Goal: Information Seeking & Learning: Learn about a topic

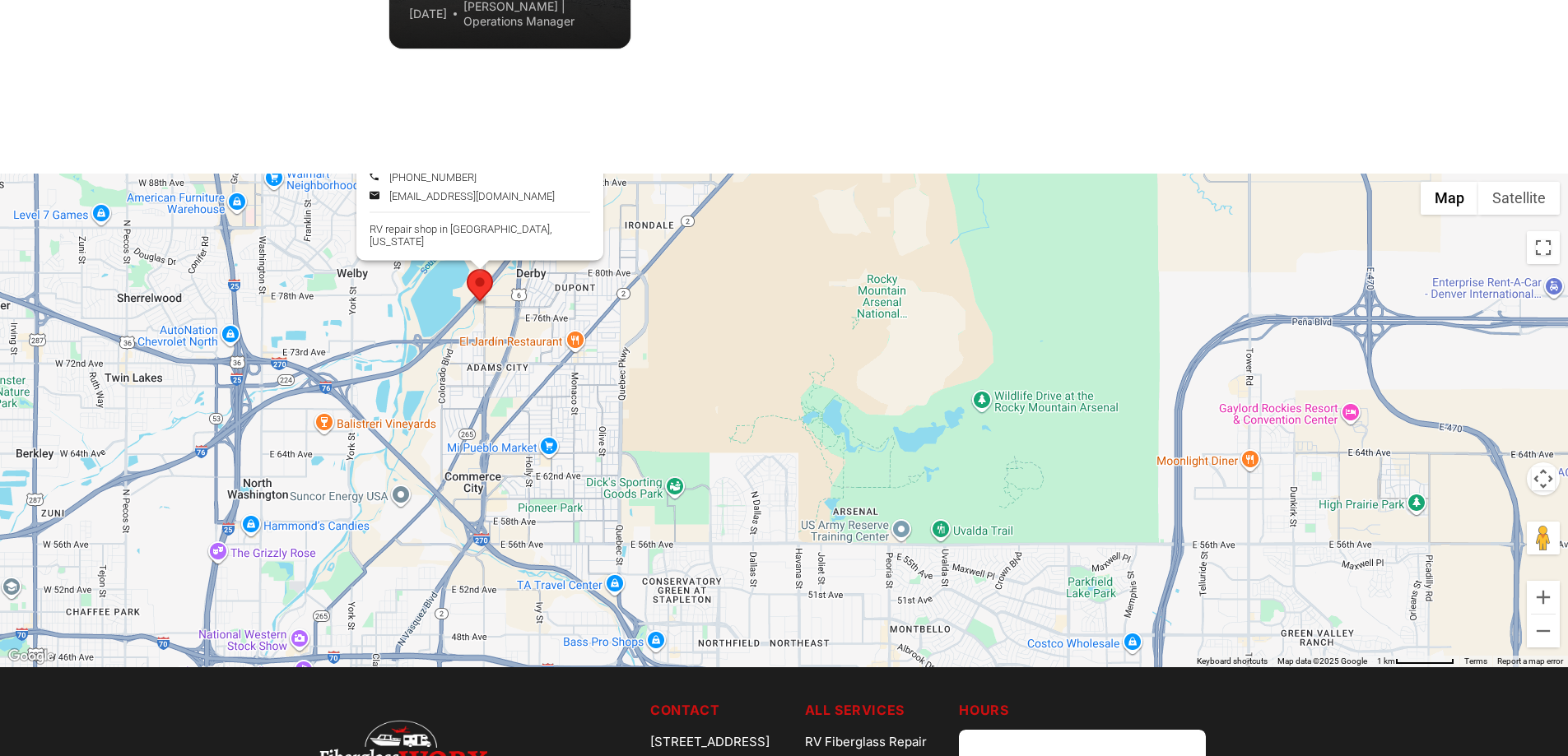
scroll to position [4492, 0]
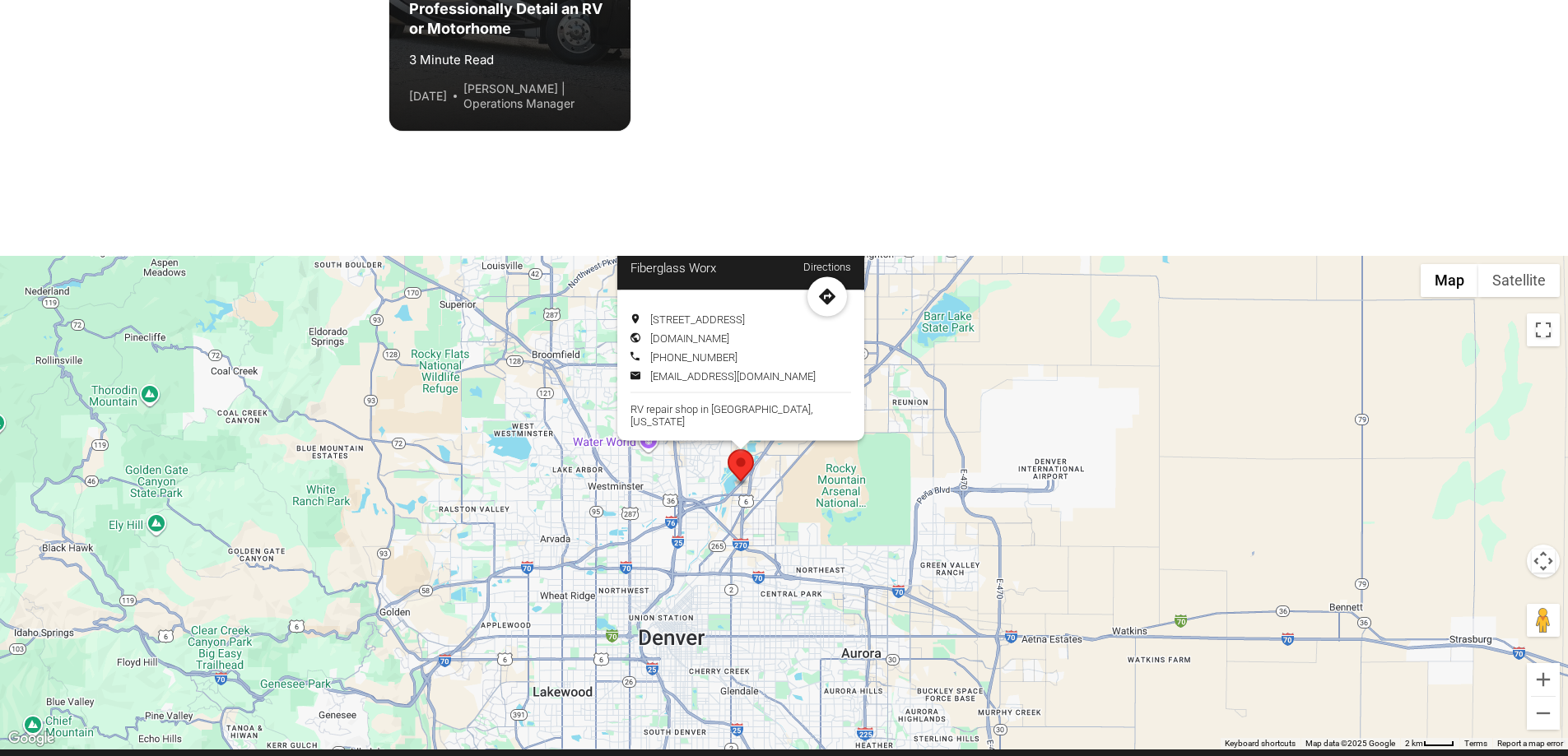
drag, startPoint x: 408, startPoint y: 474, endPoint x: 1106, endPoint y: 530, distance: 700.2
click at [1106, 530] on div "Fiberglass Worx Directions 7685 Dahlia St, Commerce City, CO 80022 www.fibergla…" at bounding box center [784, 502] width 1568 height 493
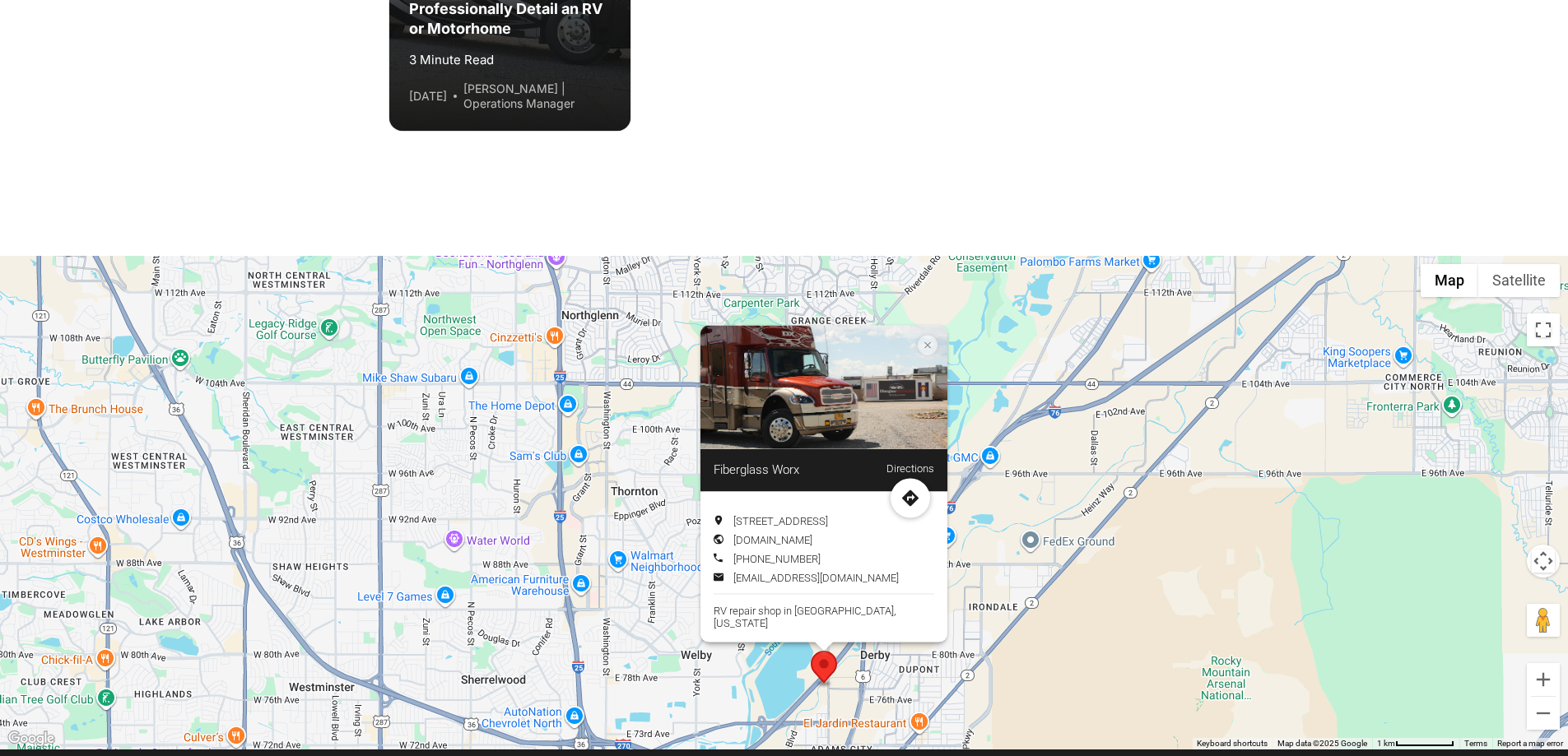
drag, startPoint x: 885, startPoint y: 316, endPoint x: 996, endPoint y: 573, distance: 279.9
click at [996, 574] on div "Fiberglass Worx Directions 7685 Dahlia St, Commerce City, CO 80022 www.fibergla…" at bounding box center [784, 502] width 1568 height 493
click at [924, 348] on icon "Location info: Fiberglass Worx" at bounding box center [927, 343] width 6 height 6
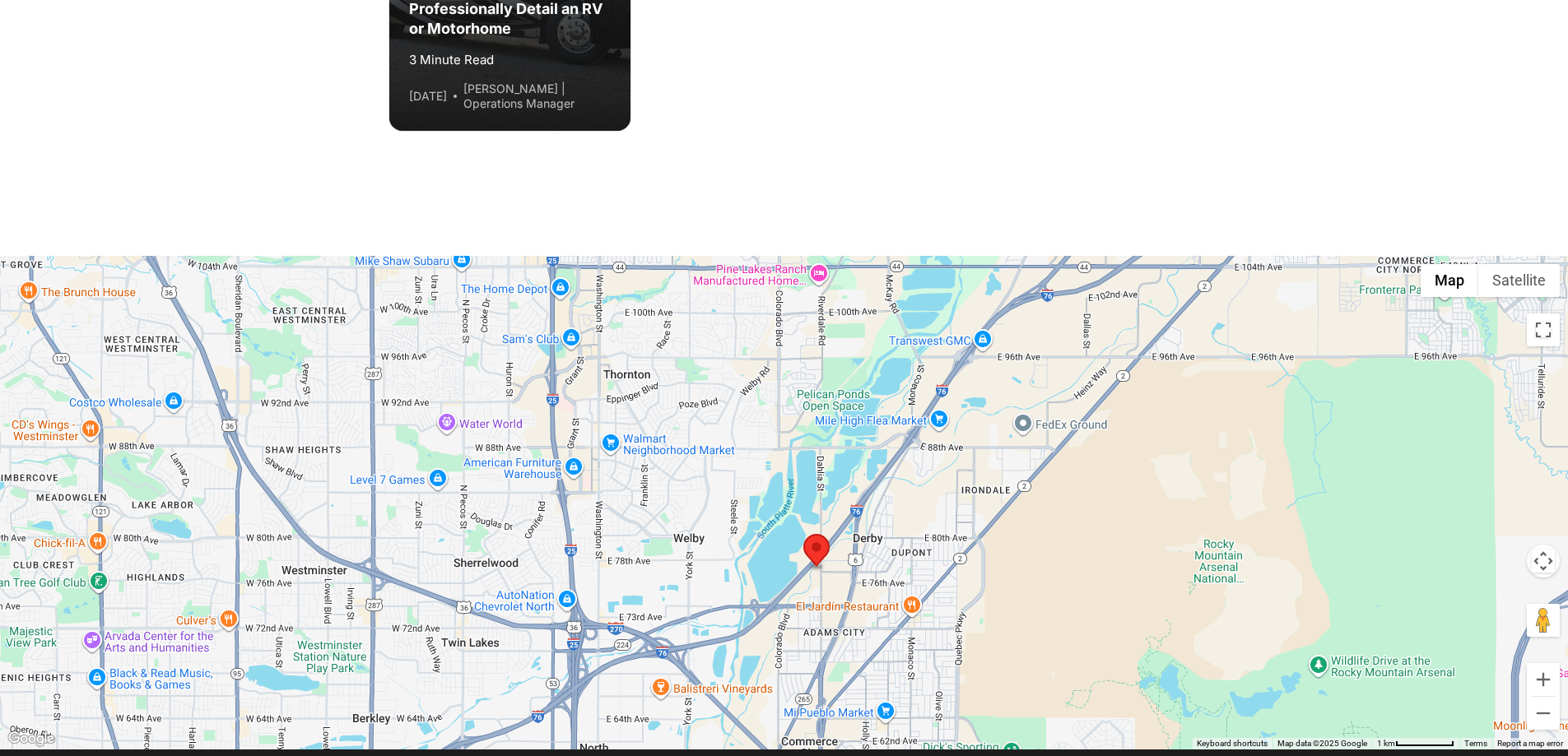
drag, startPoint x: 932, startPoint y: 616, endPoint x: 928, endPoint y: 493, distance: 123.1
click at [928, 493] on div at bounding box center [784, 502] width 1568 height 493
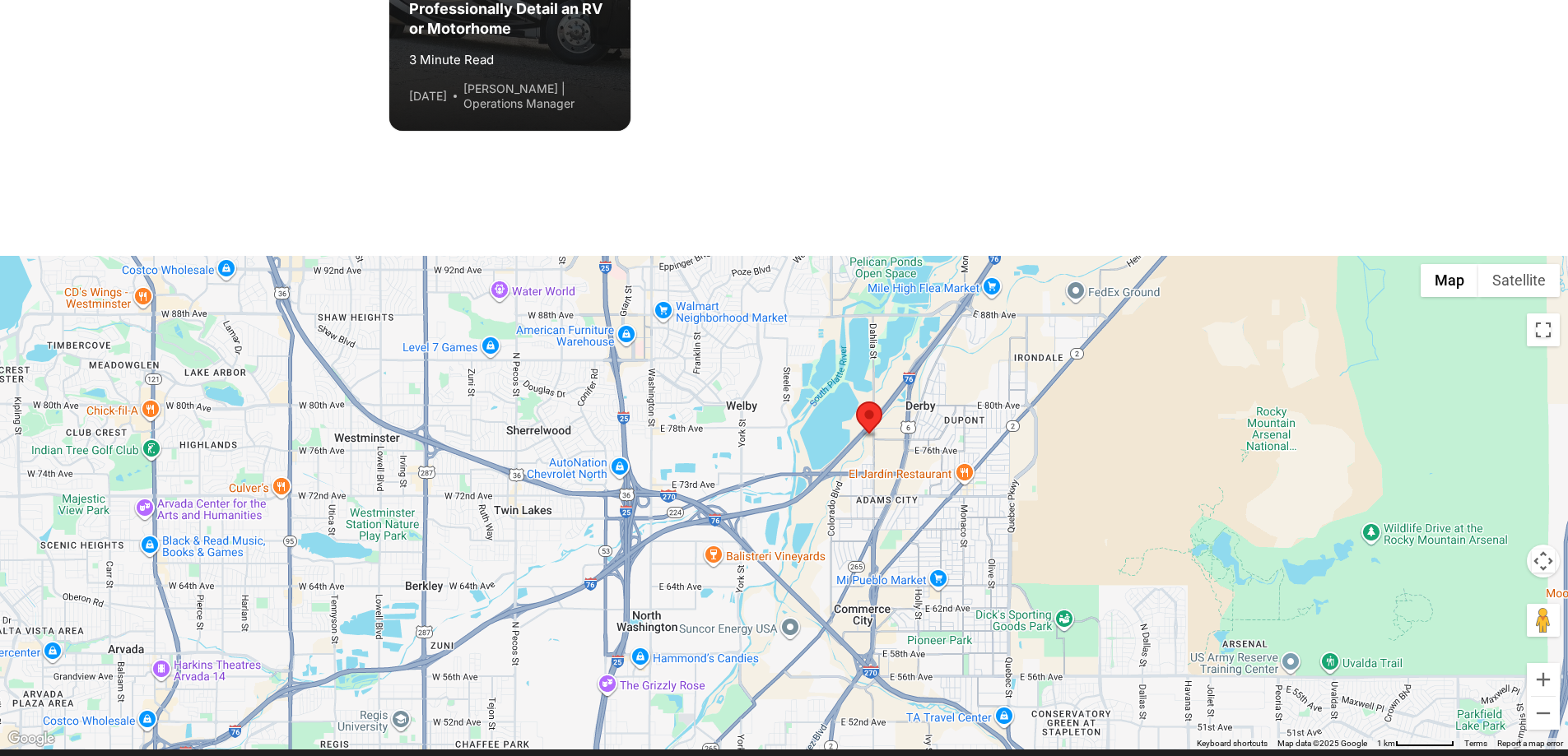
drag, startPoint x: 834, startPoint y: 590, endPoint x: 888, endPoint y: 455, distance: 145.4
click at [888, 455] on div at bounding box center [784, 502] width 1568 height 493
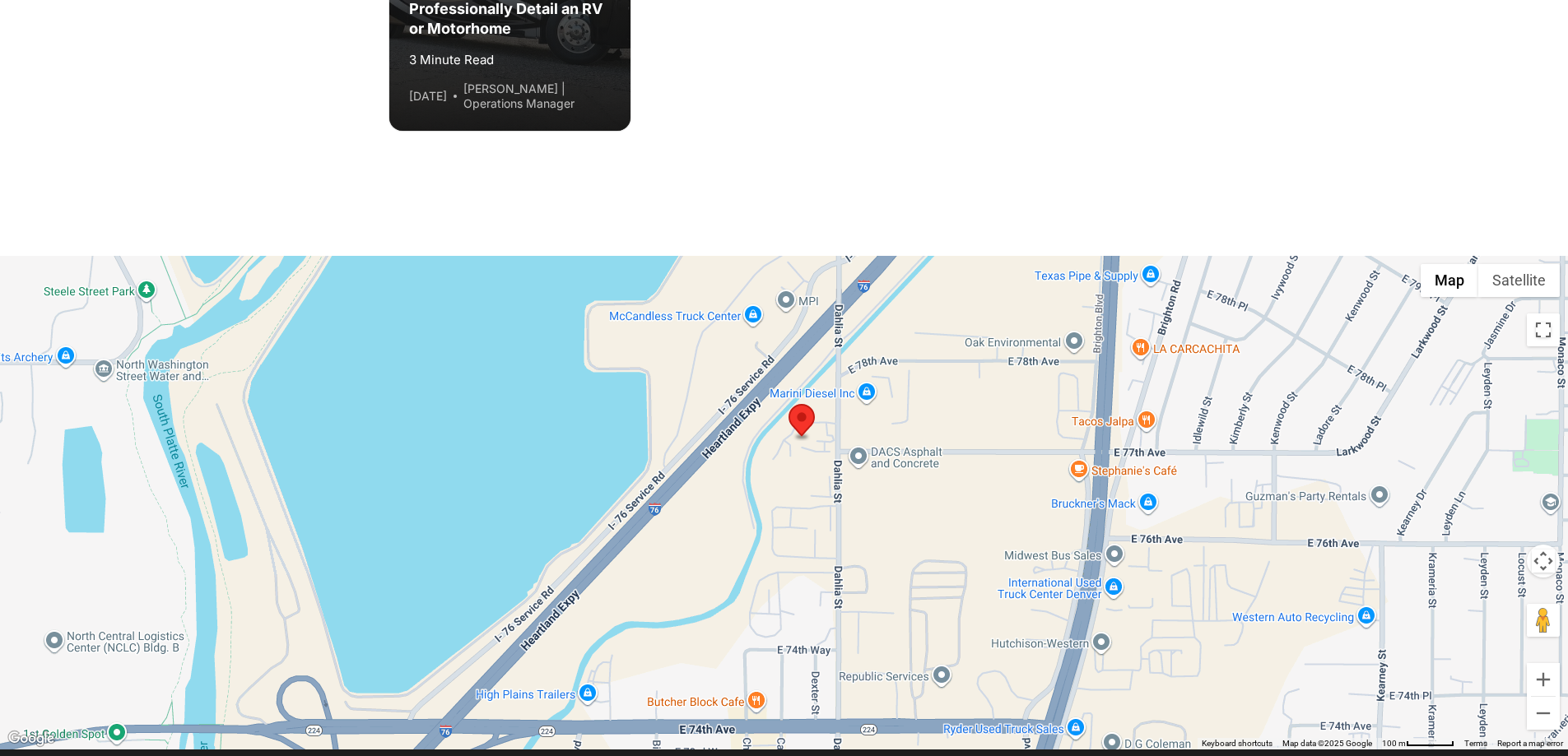
drag, startPoint x: 914, startPoint y: 284, endPoint x: 984, endPoint y: 414, distance: 147.6
click at [984, 414] on div at bounding box center [784, 502] width 1568 height 493
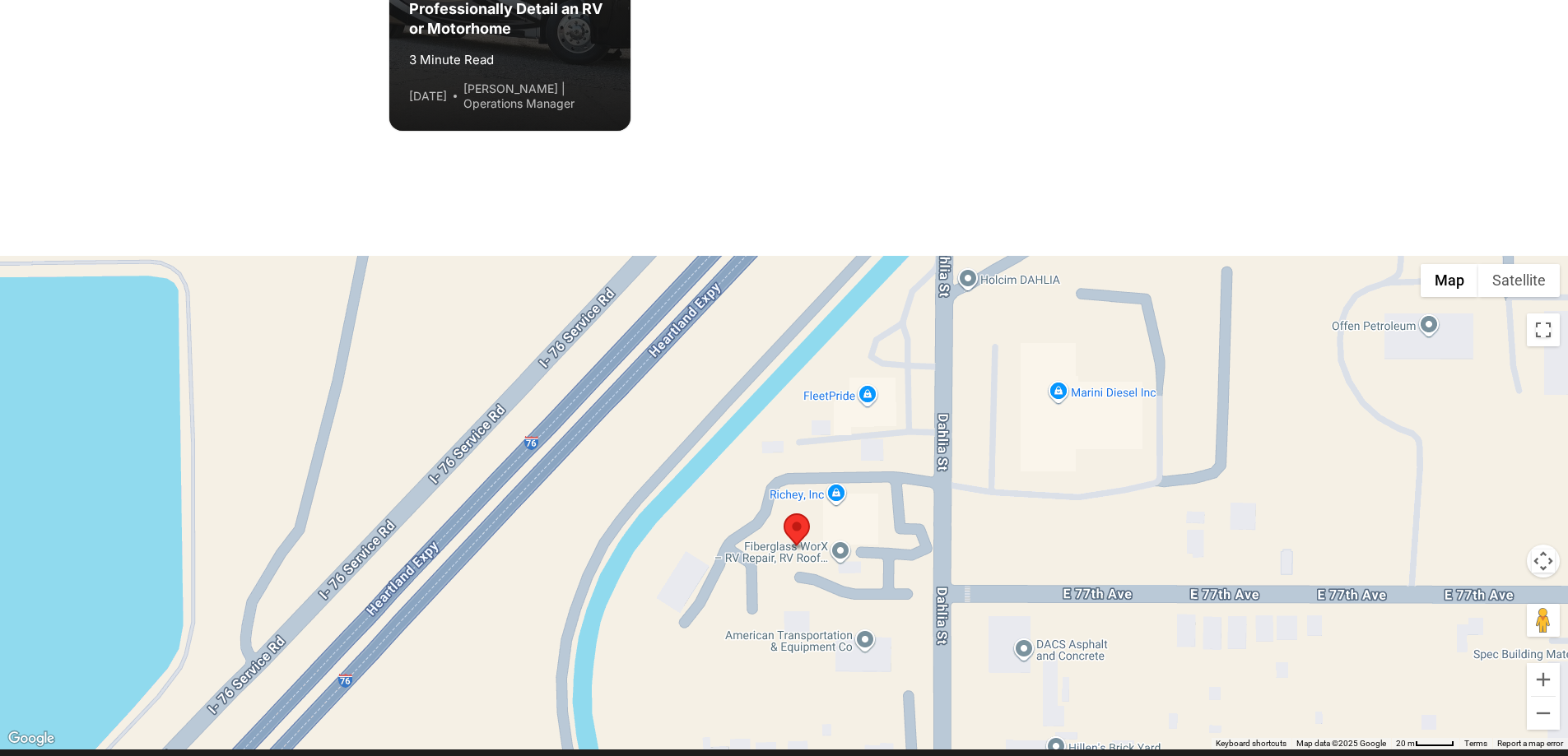
drag, startPoint x: 927, startPoint y: 388, endPoint x: 985, endPoint y: 538, distance: 160.8
click at [985, 538] on div at bounding box center [784, 502] width 1568 height 493
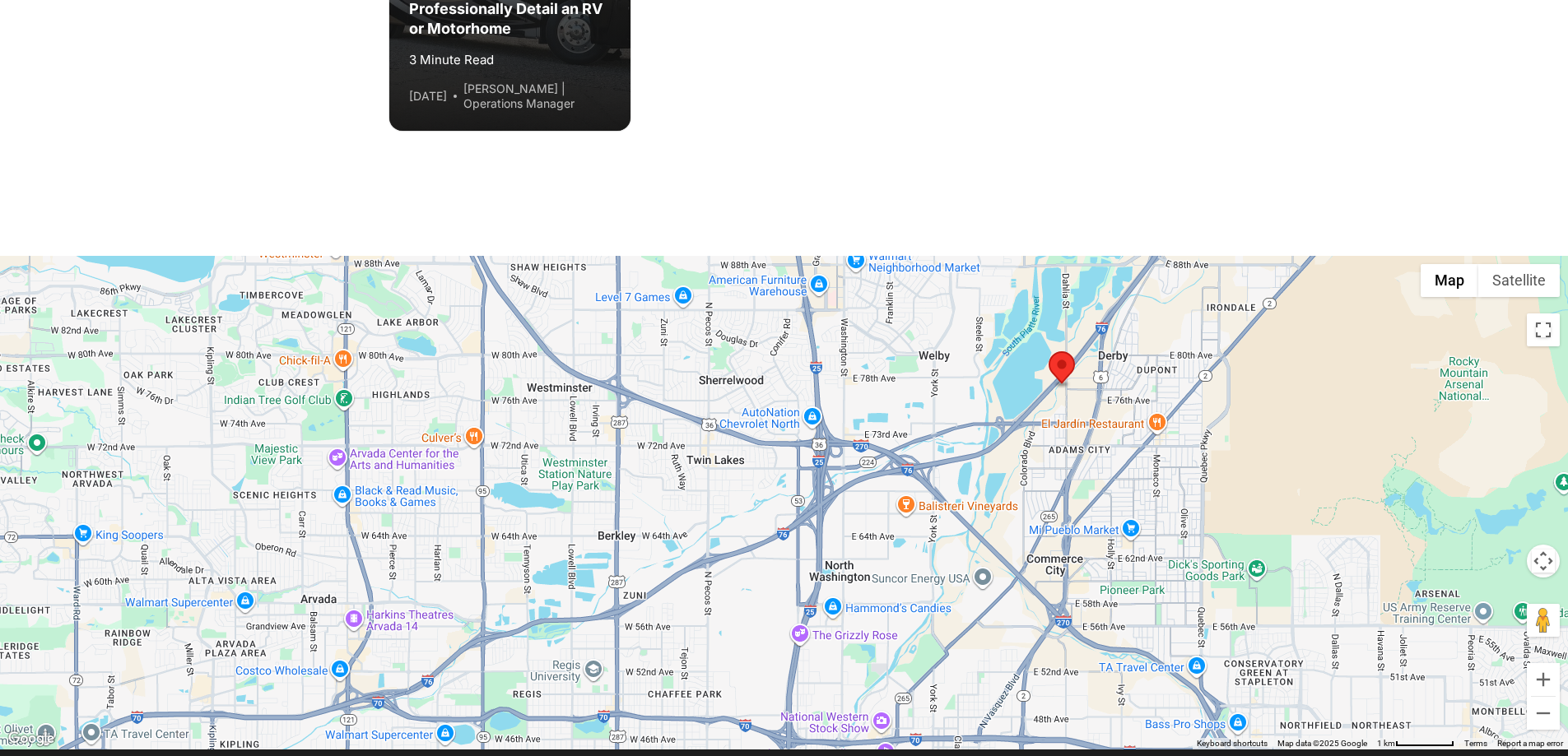
drag, startPoint x: 991, startPoint y: 629, endPoint x: 1007, endPoint y: 527, distance: 103.2
click at [1007, 527] on div at bounding box center [784, 502] width 1568 height 493
click at [804, 628] on div at bounding box center [784, 502] width 1568 height 493
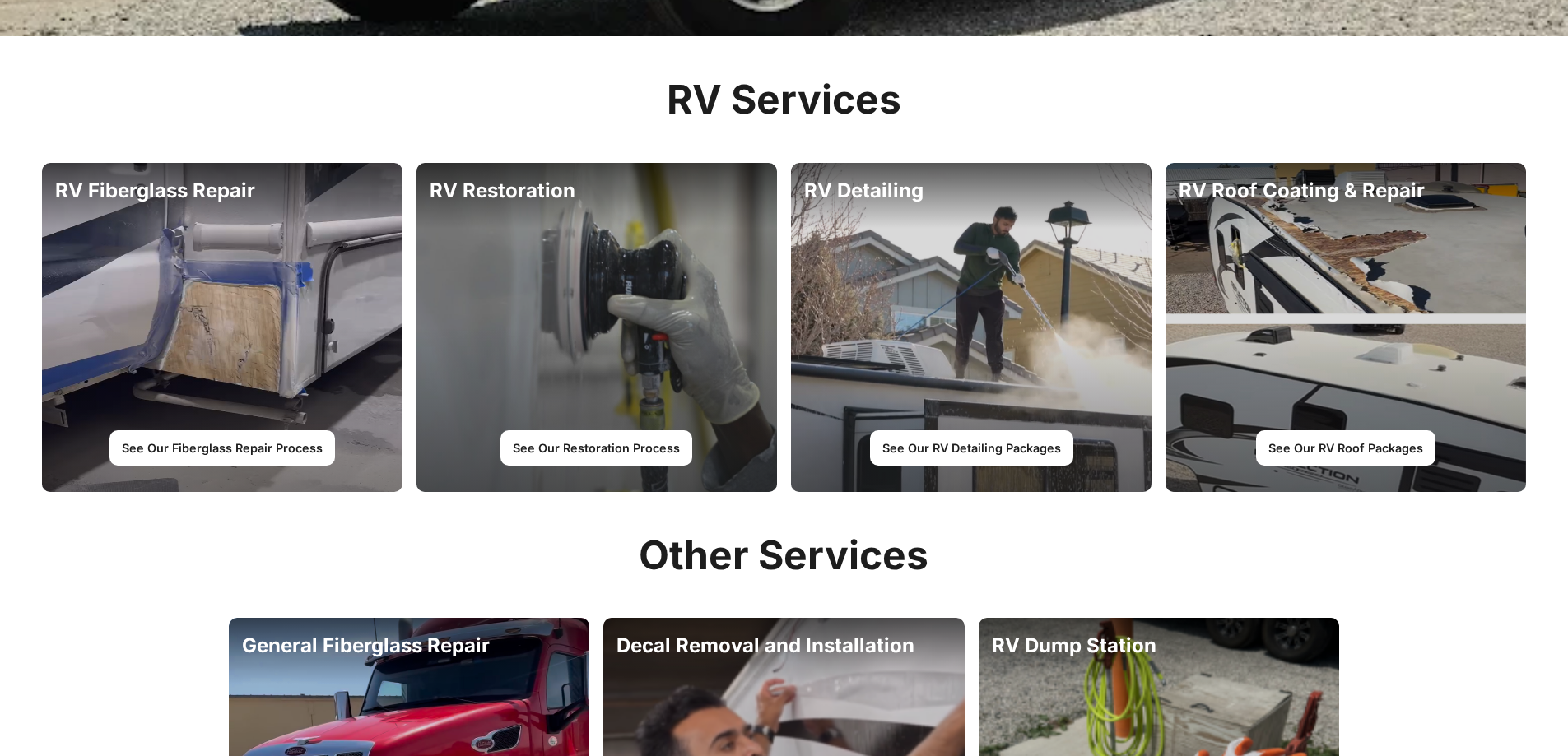
scroll to position [823, 0]
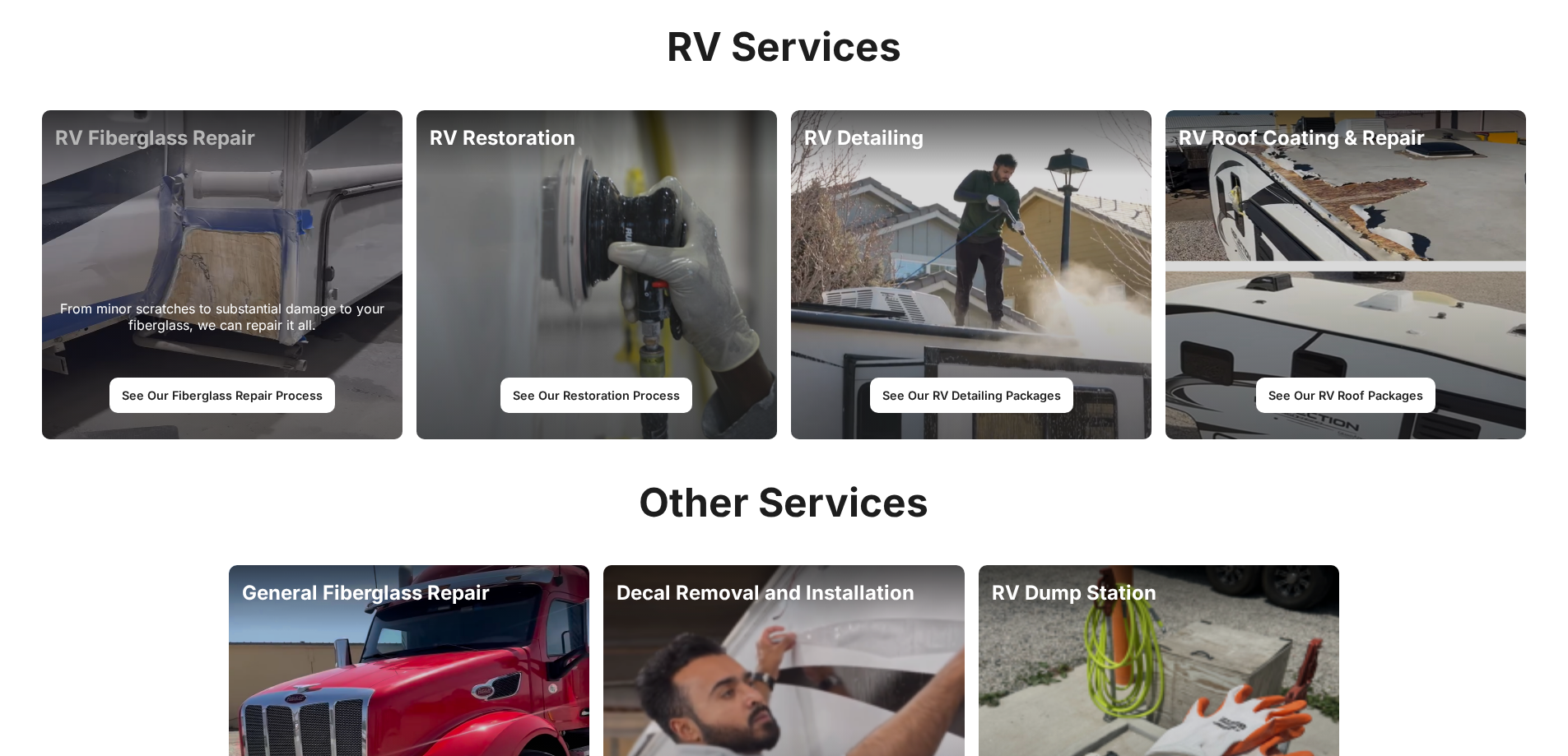
click at [195, 246] on div "From minor scratches to substantial damage to your fiberglass, we can repair it…" at bounding box center [222, 275] width 360 height 330
click at [225, 394] on link "See Our Fiberglass Repair Process" at bounding box center [222, 395] width 225 height 34
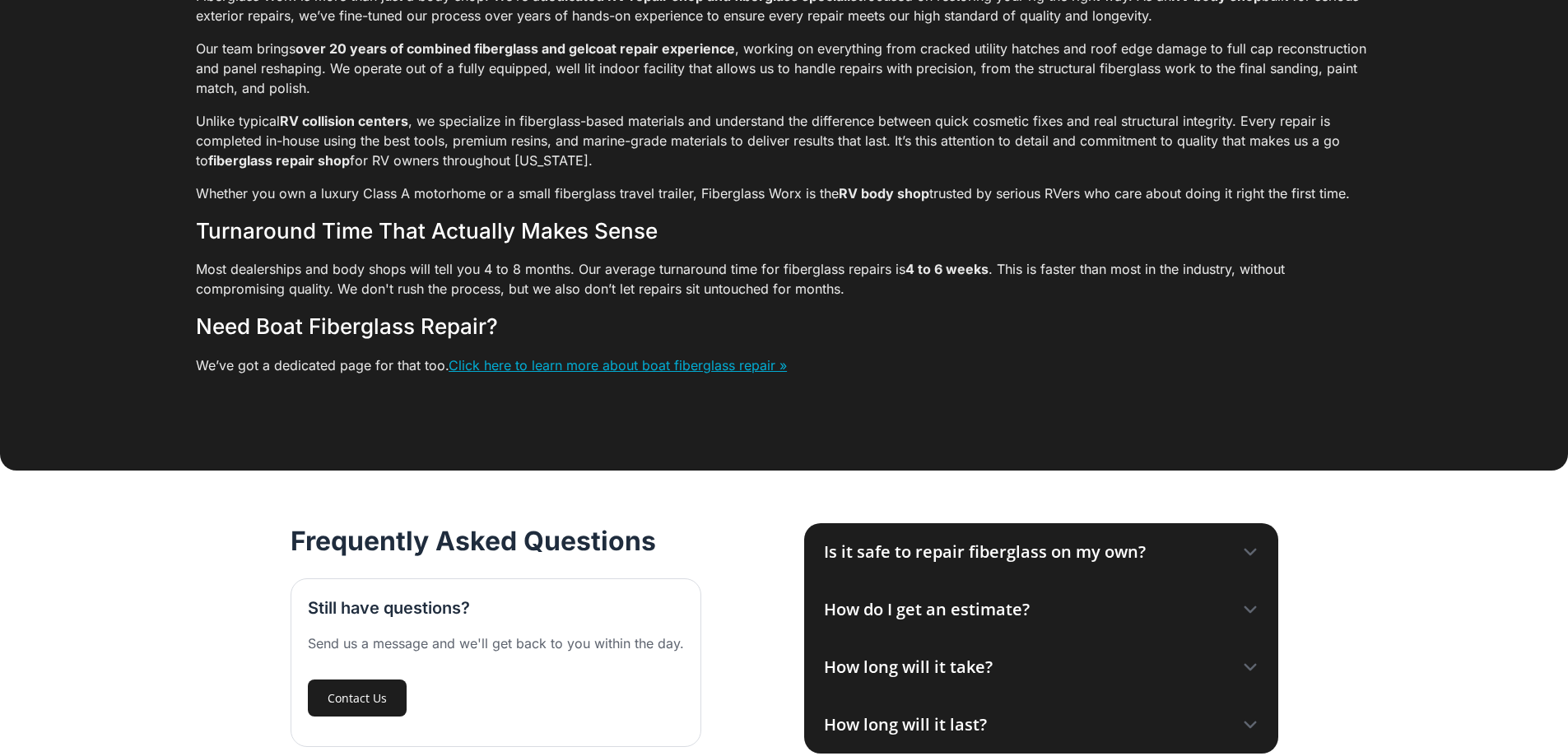
scroll to position [4362, 0]
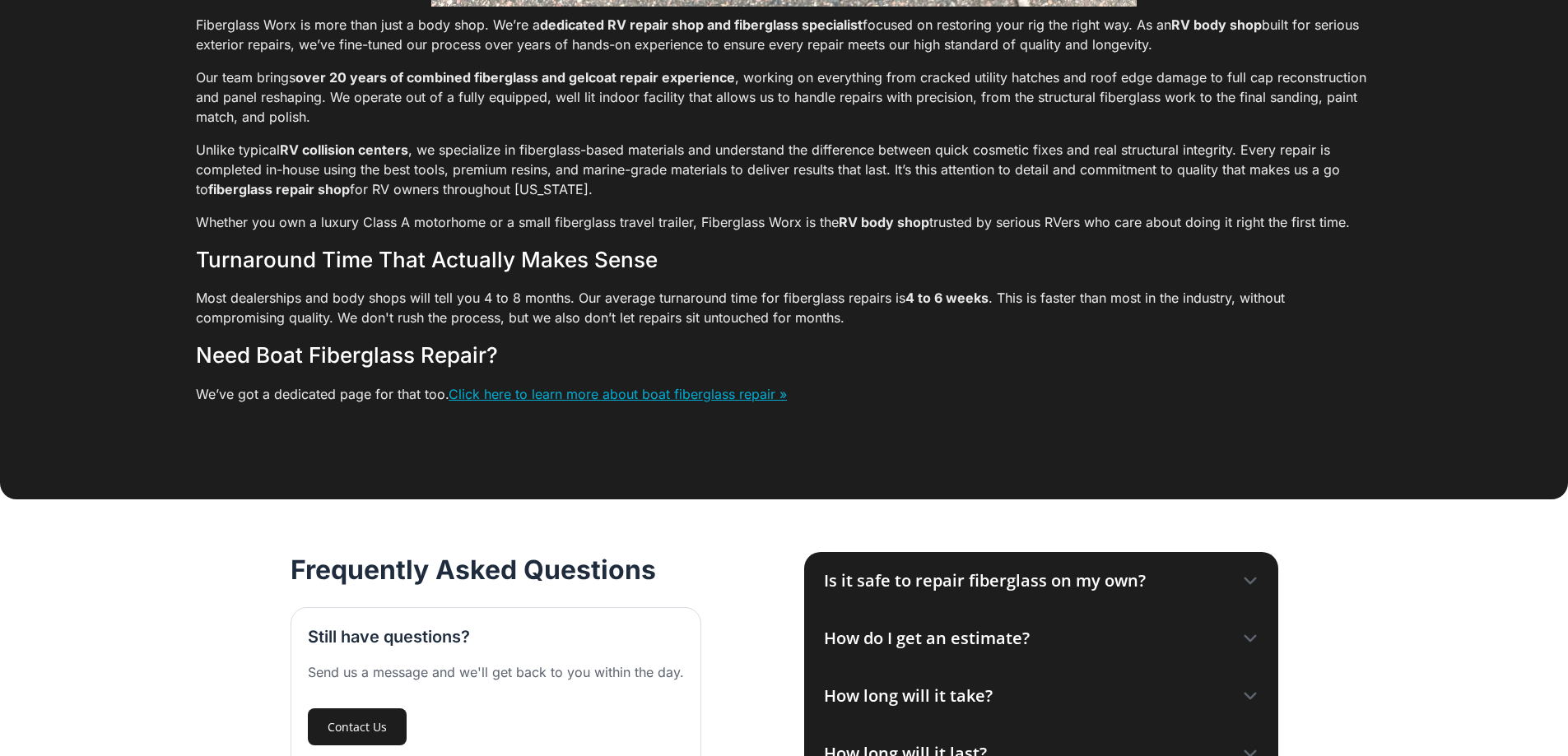
click at [548, 403] on link "Click here to learn more about boat fiberglass repair »" at bounding box center [617, 394] width 339 height 16
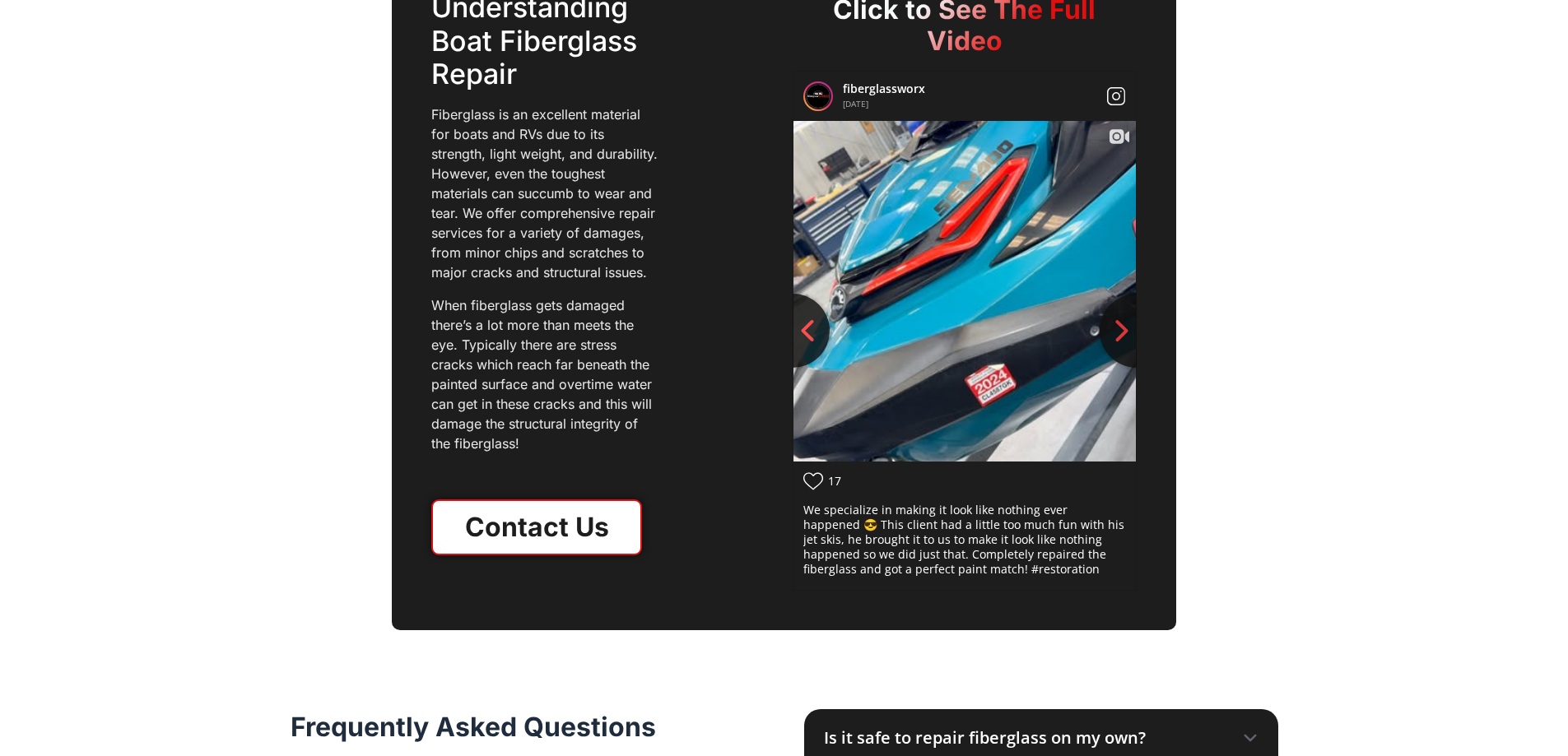
scroll to position [2058, 0]
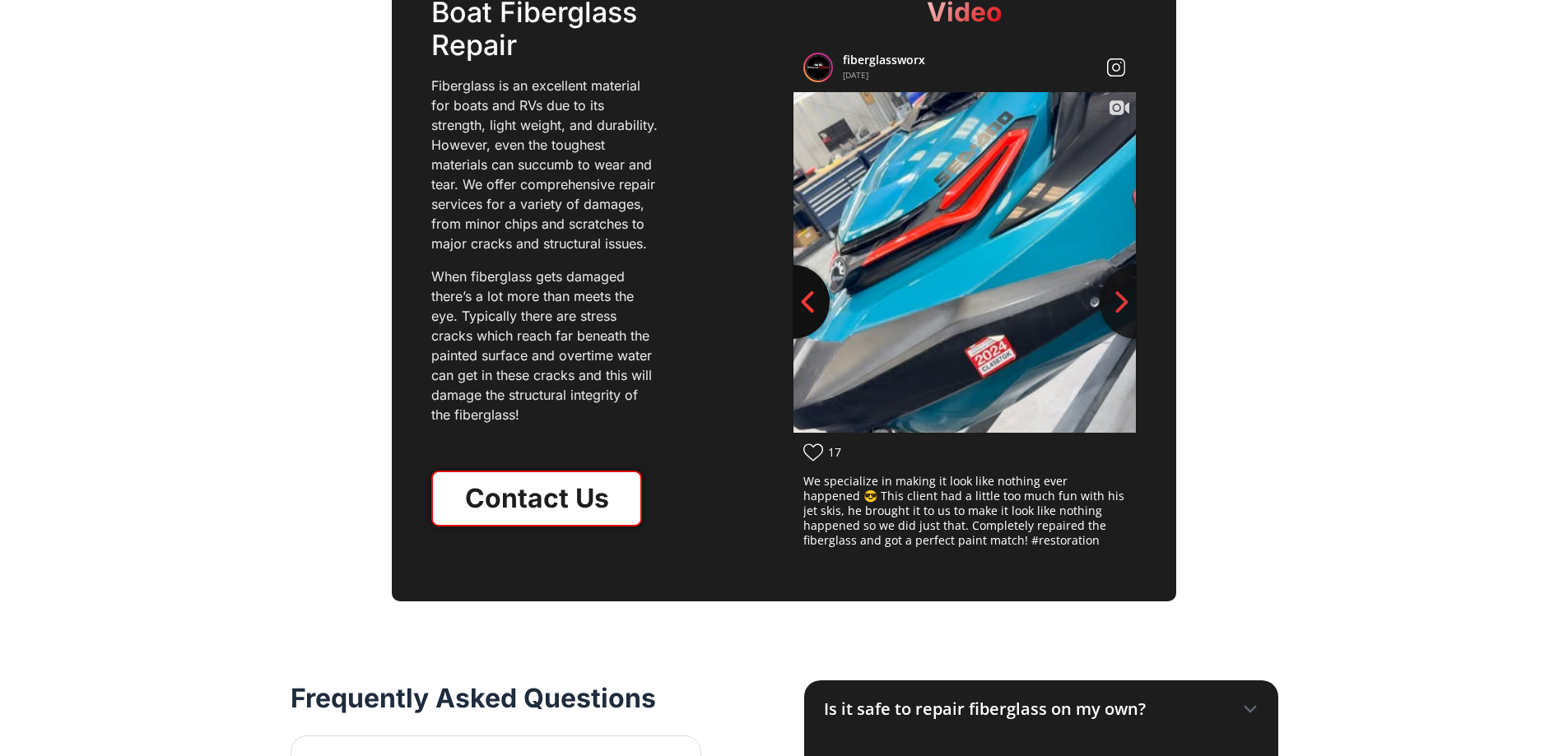
click at [799, 290] on icon "Previous slide" at bounding box center [807, 301] width 24 height 24
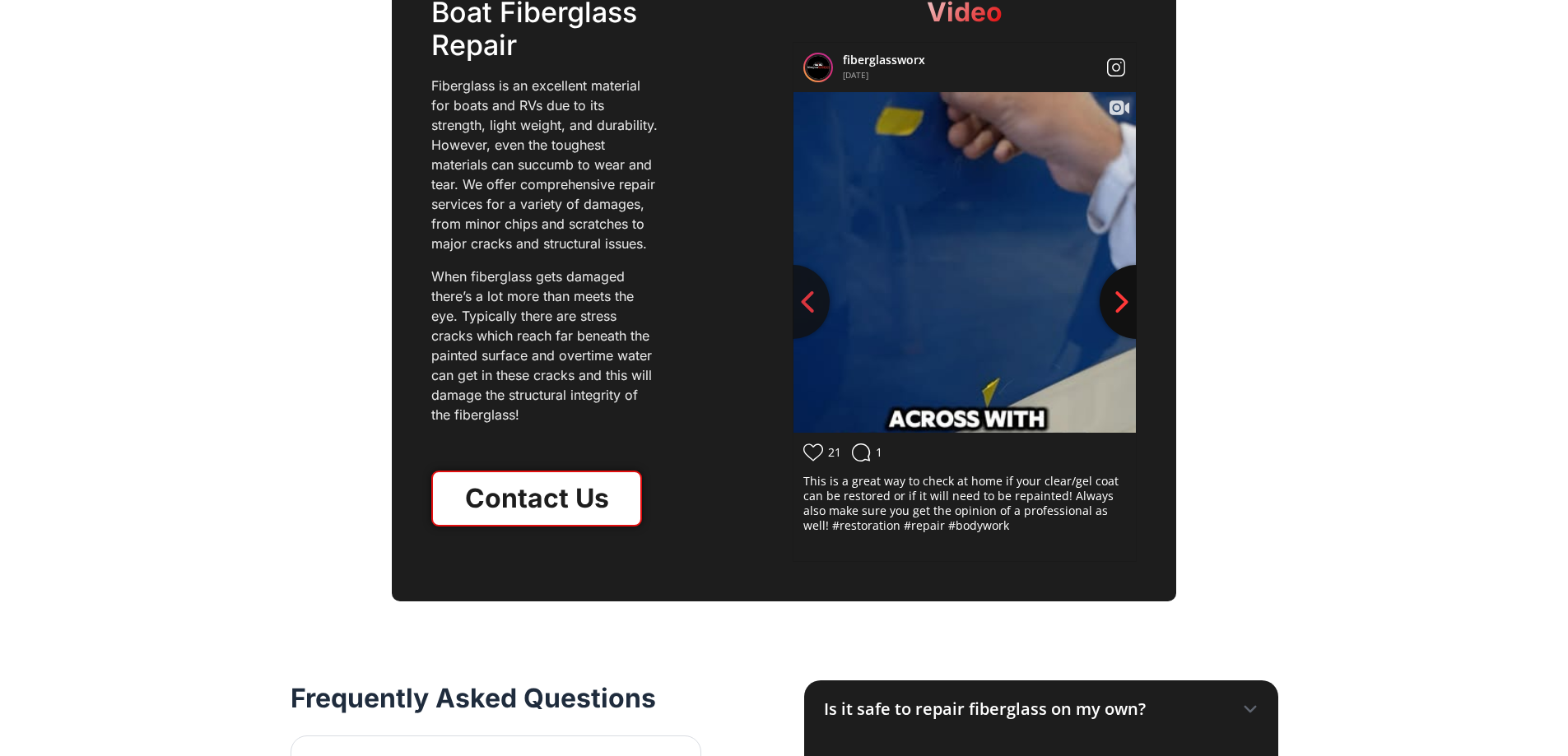
click at [1113, 290] on icon "Next slide" at bounding box center [1121, 301] width 24 height 24
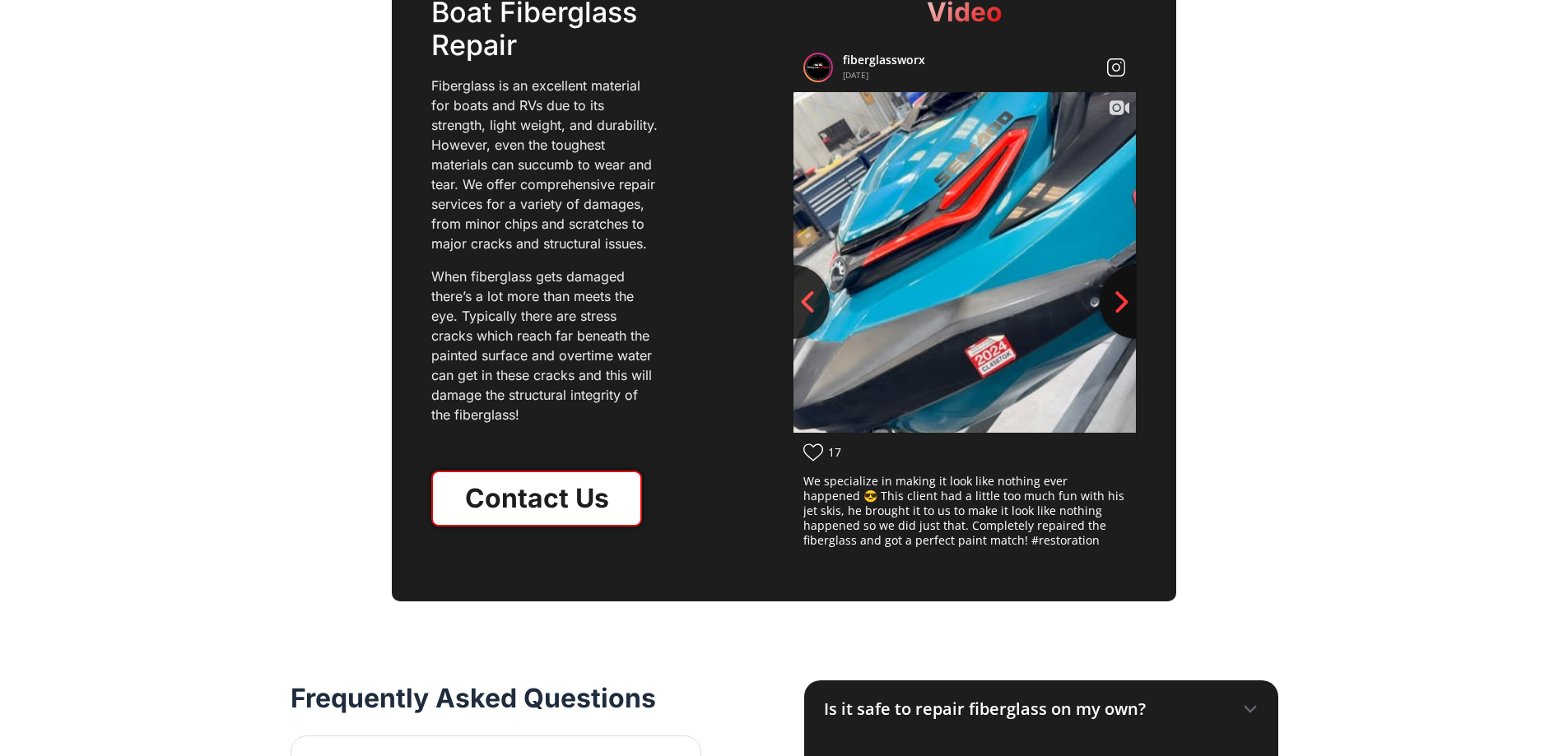
click at [1113, 290] on icon "Next slide" at bounding box center [1121, 301] width 24 height 24
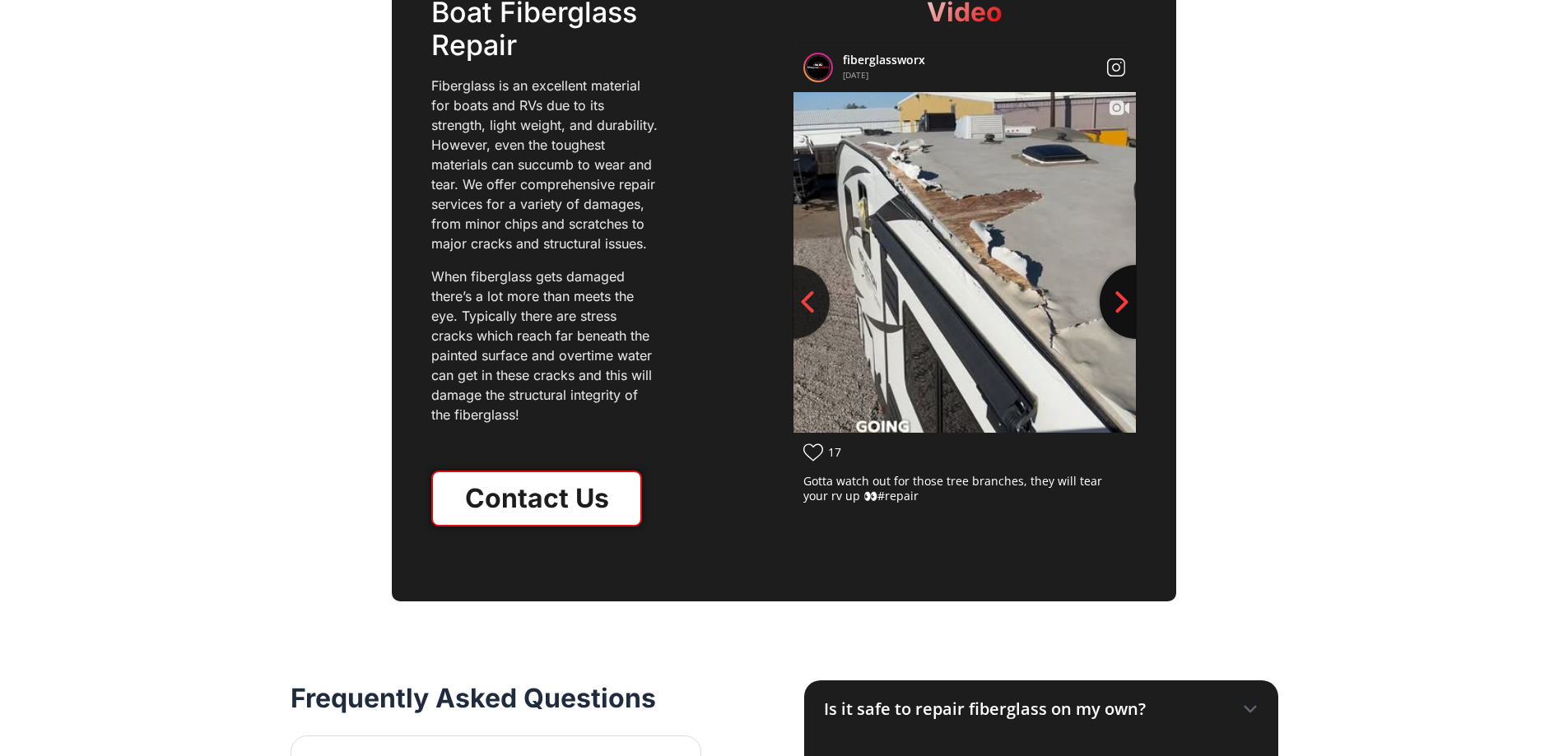
click at [1113, 290] on icon "Next slide" at bounding box center [1121, 301] width 24 height 24
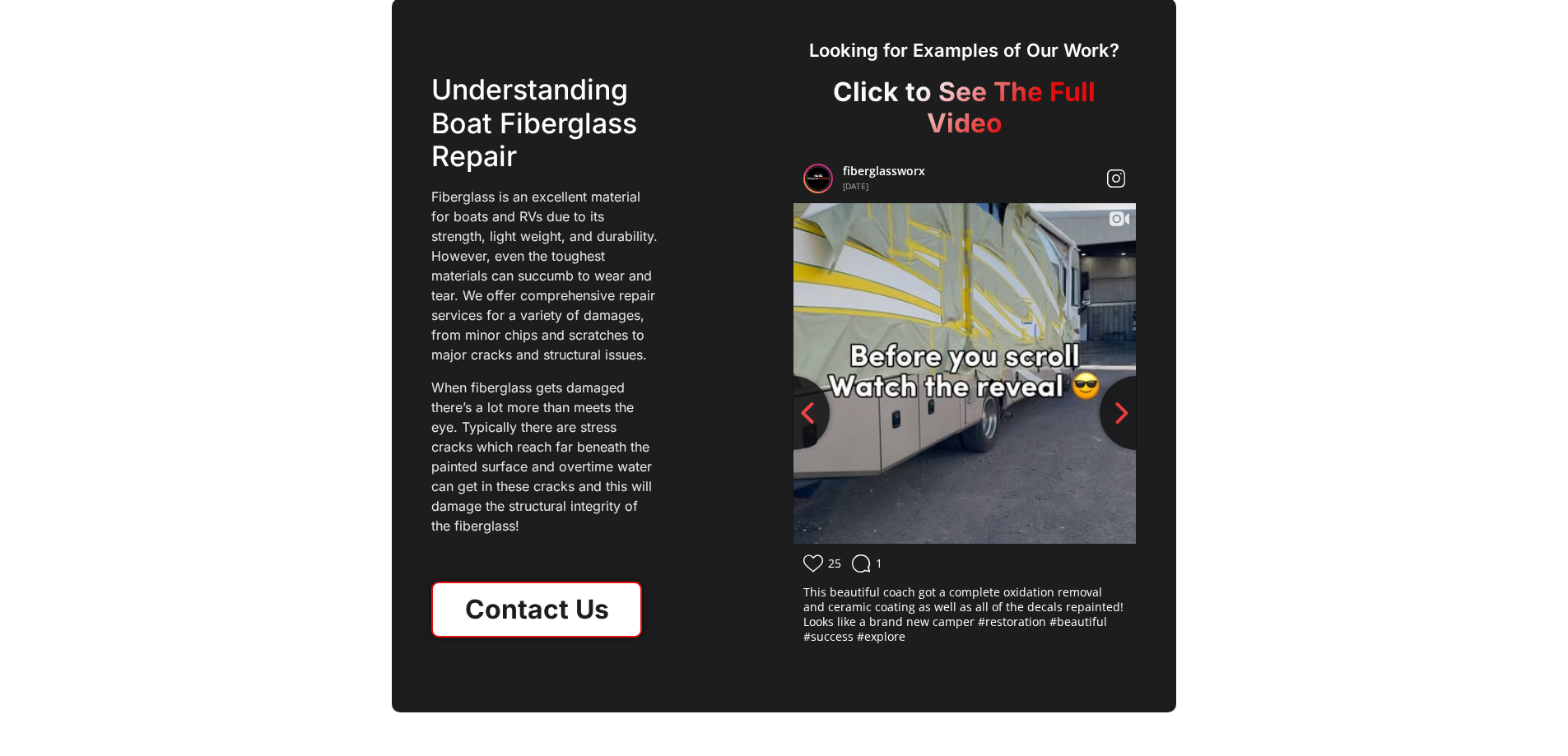
scroll to position [1976, 0]
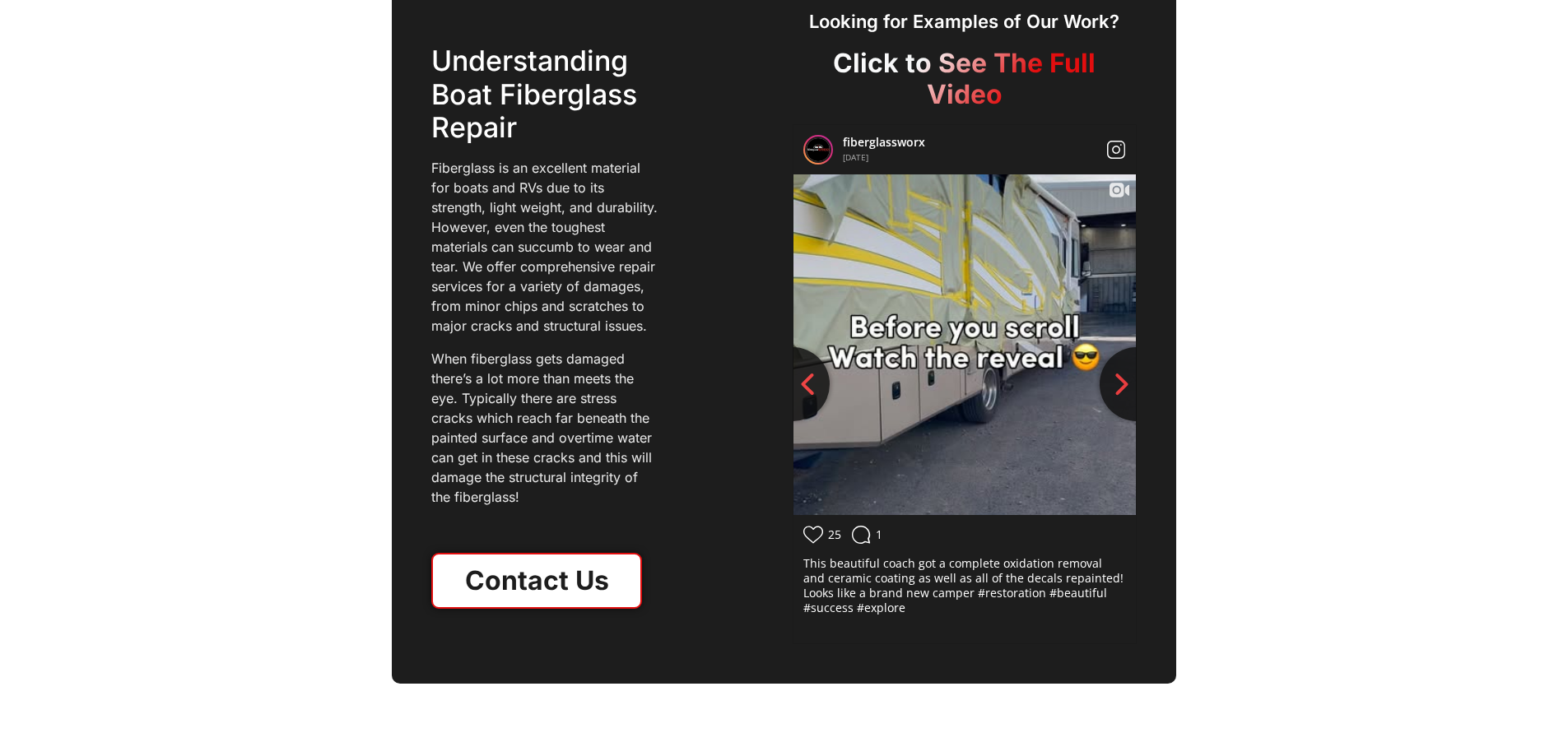
click at [966, 318] on img at bounding box center [964, 344] width 344 height 611
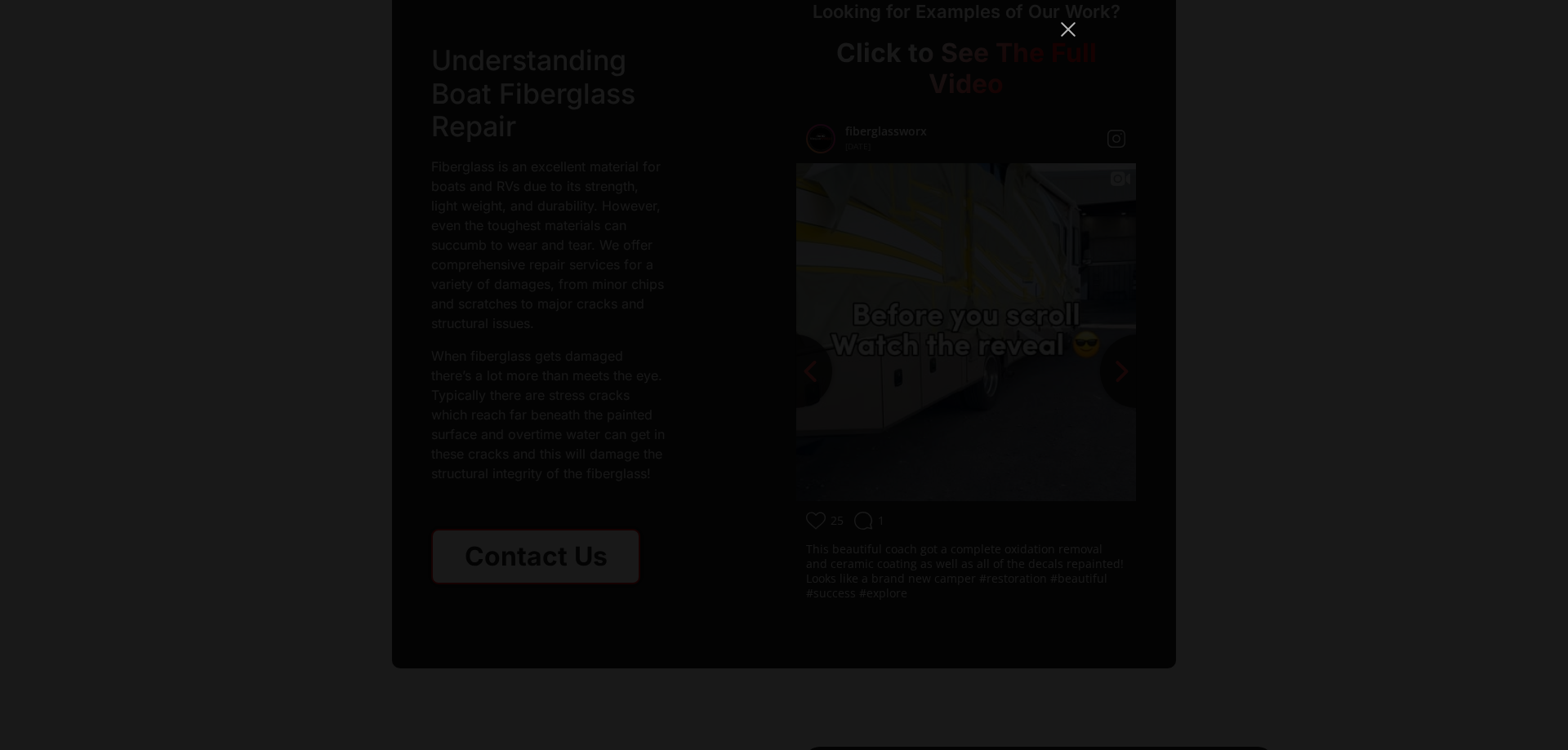
scroll to position [11840, 0]
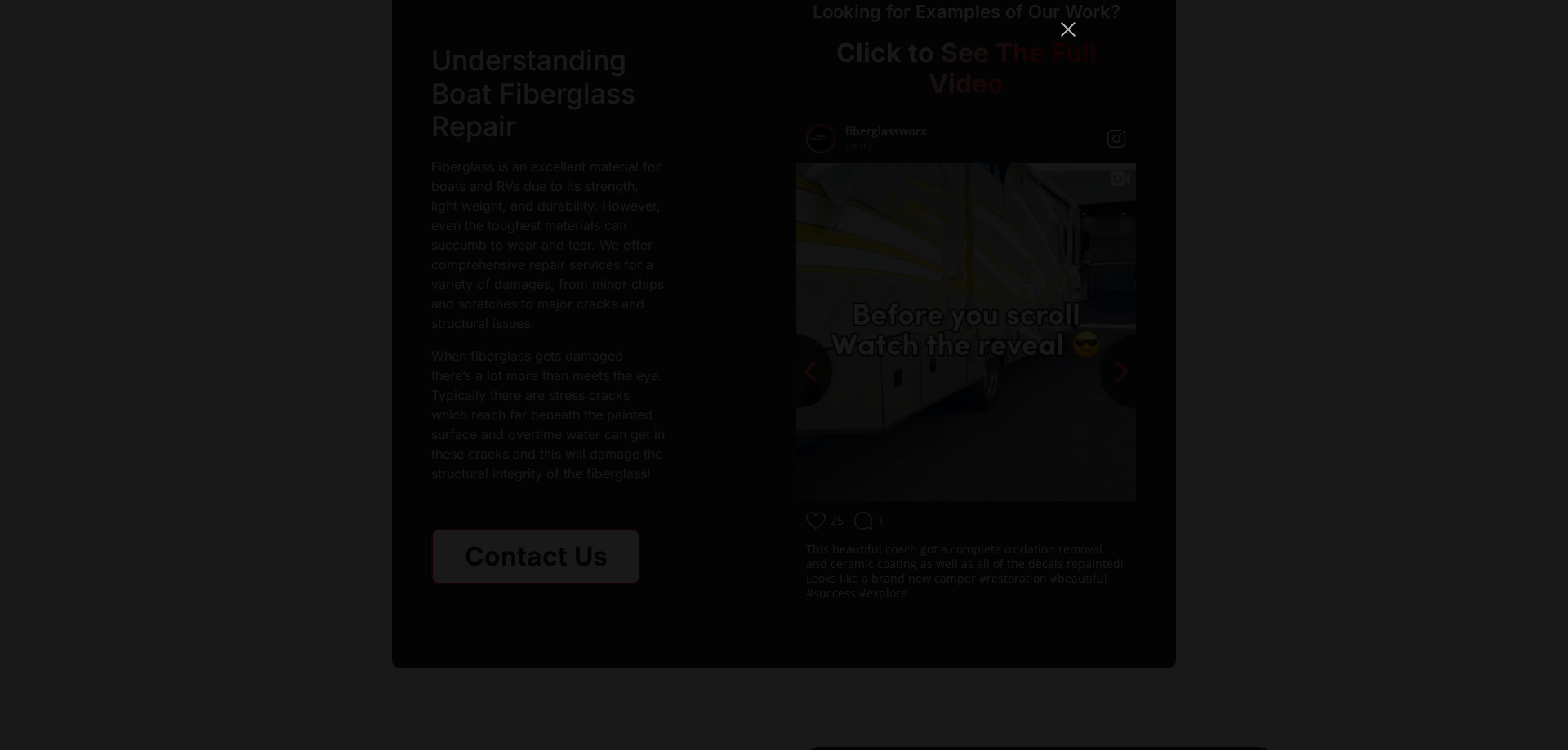
scroll to position [13828, 0]
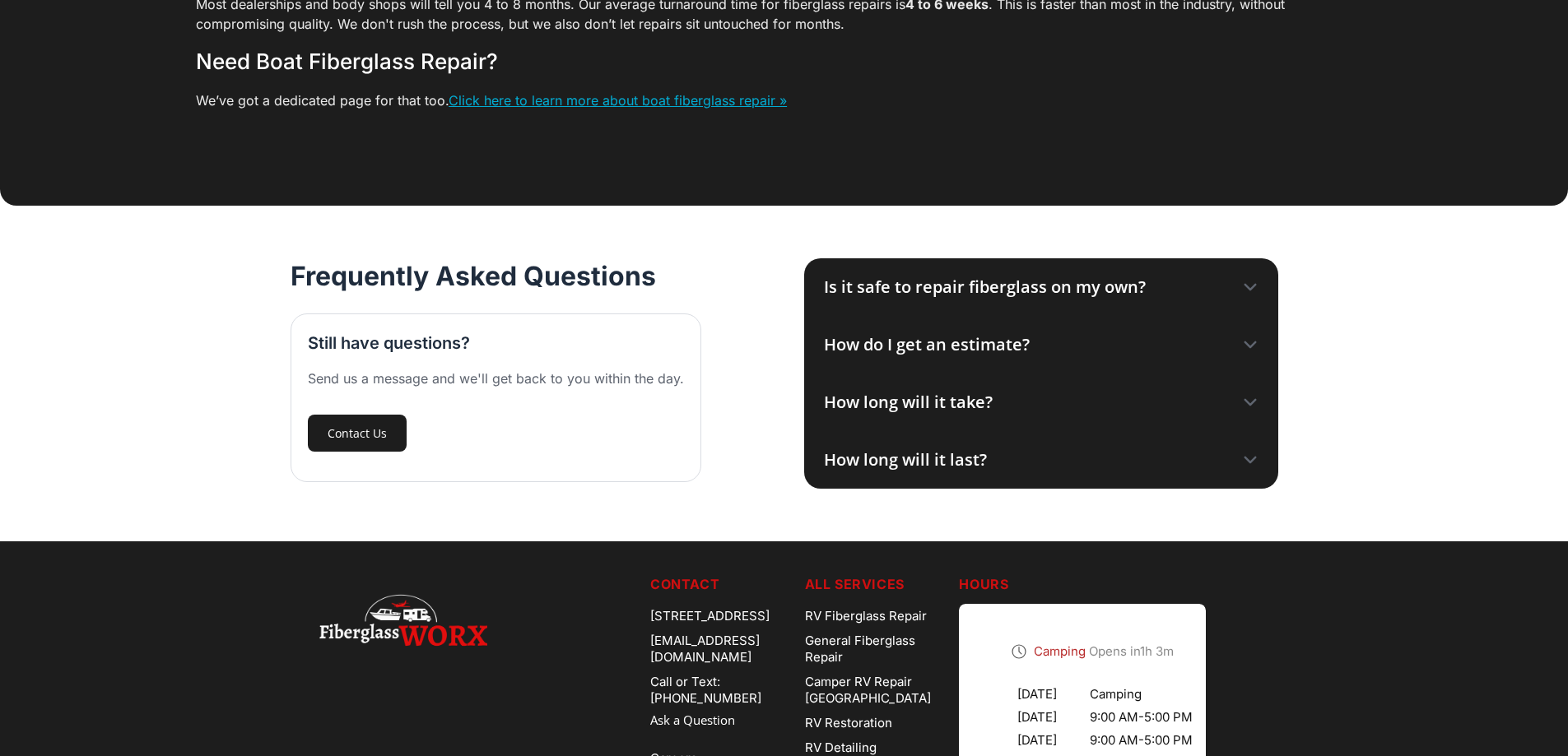
scroll to position [4627, 0]
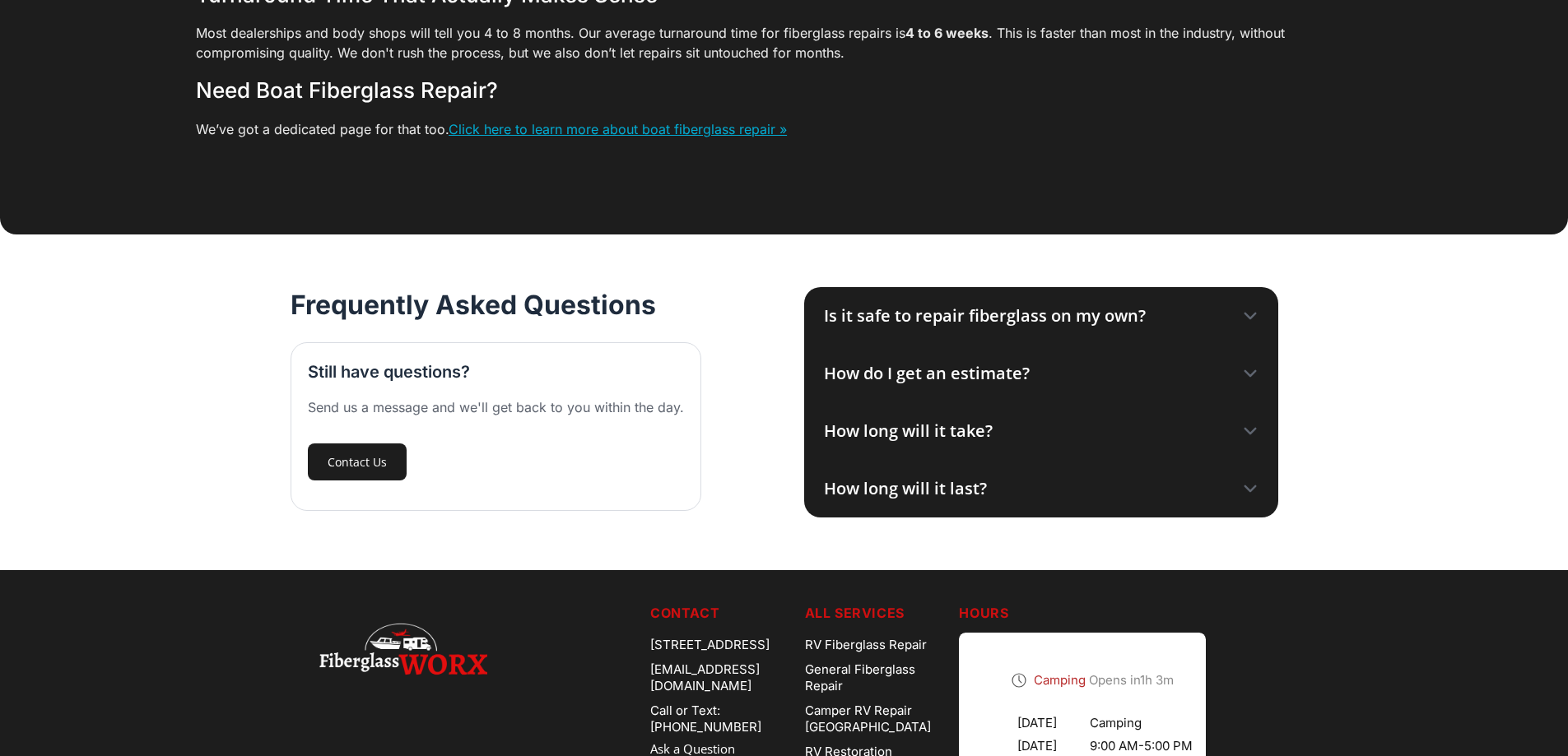
click at [1015, 378] on div "How do I get an estimate?" at bounding box center [926, 373] width 206 height 24
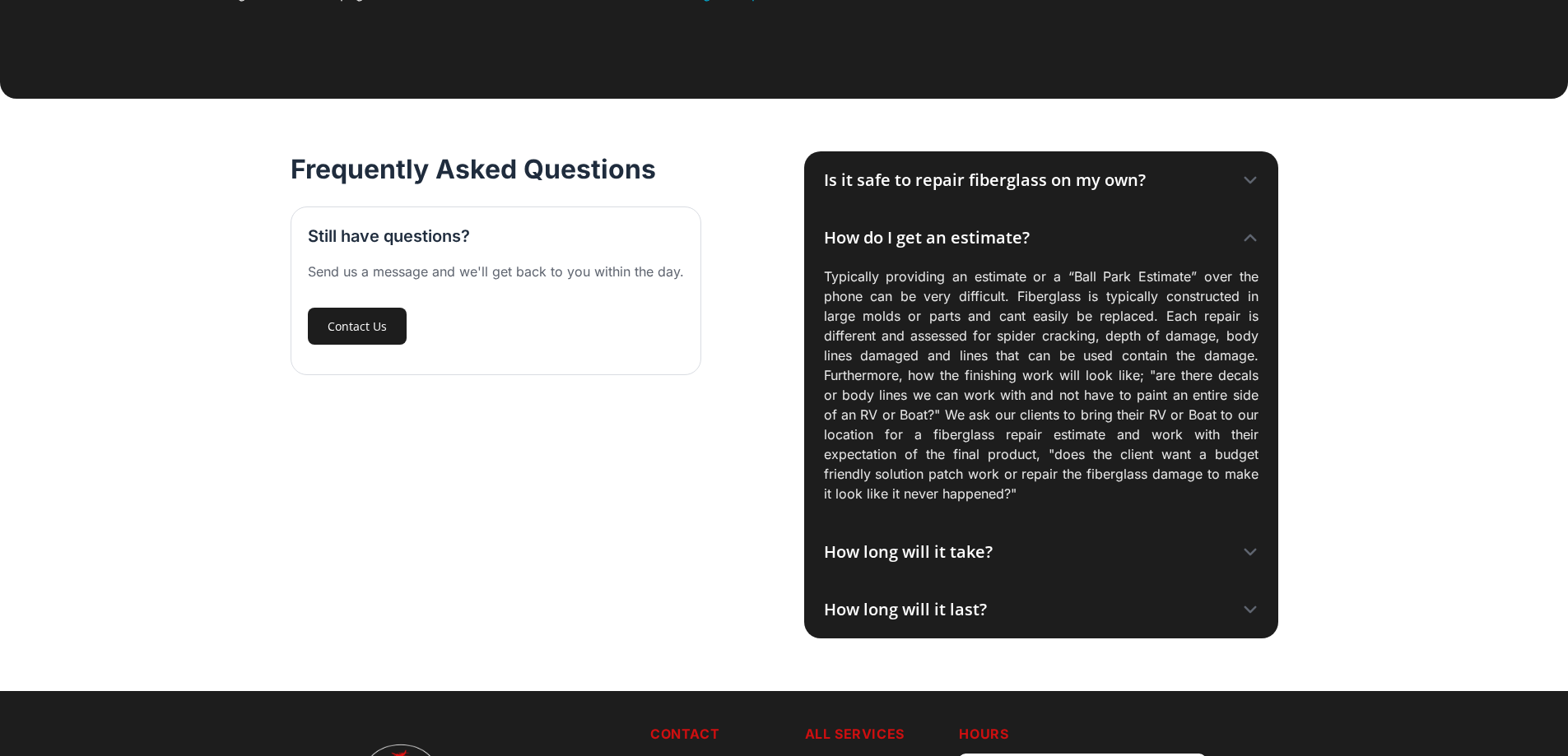
scroll to position [4792, 0]
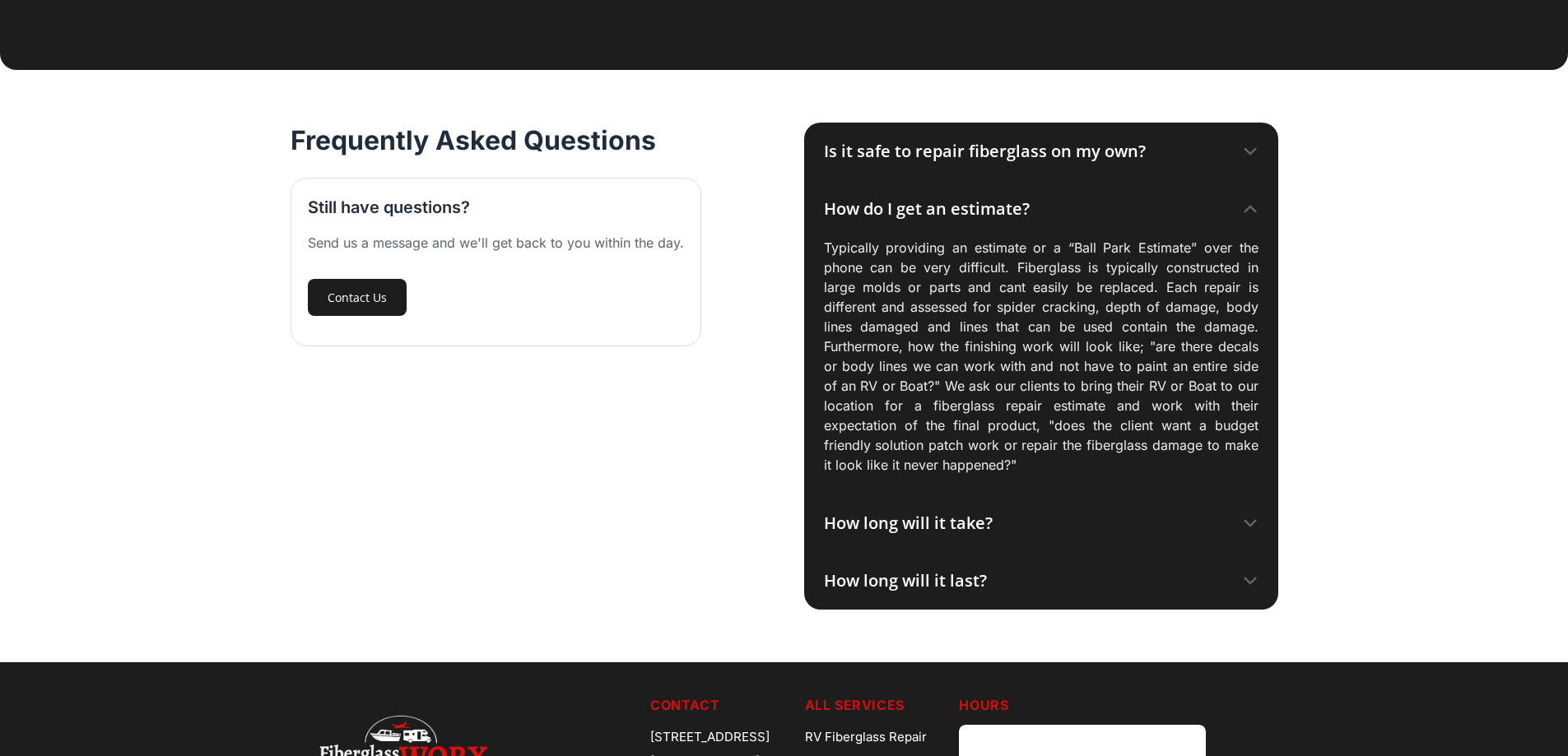
click at [1252, 215] on icon at bounding box center [1250, 209] width 16 height 16
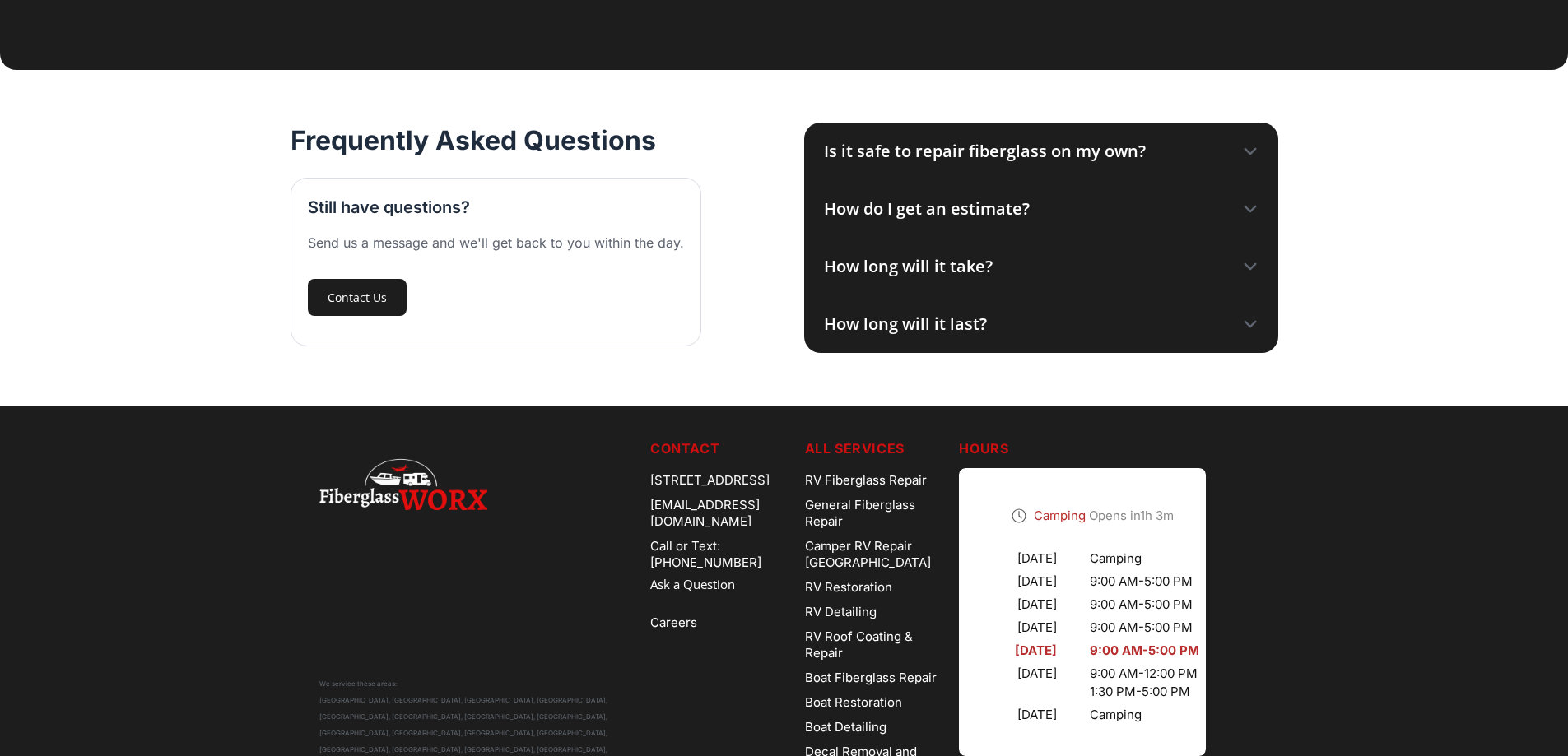
click at [1247, 275] on icon at bounding box center [1250, 266] width 16 height 16
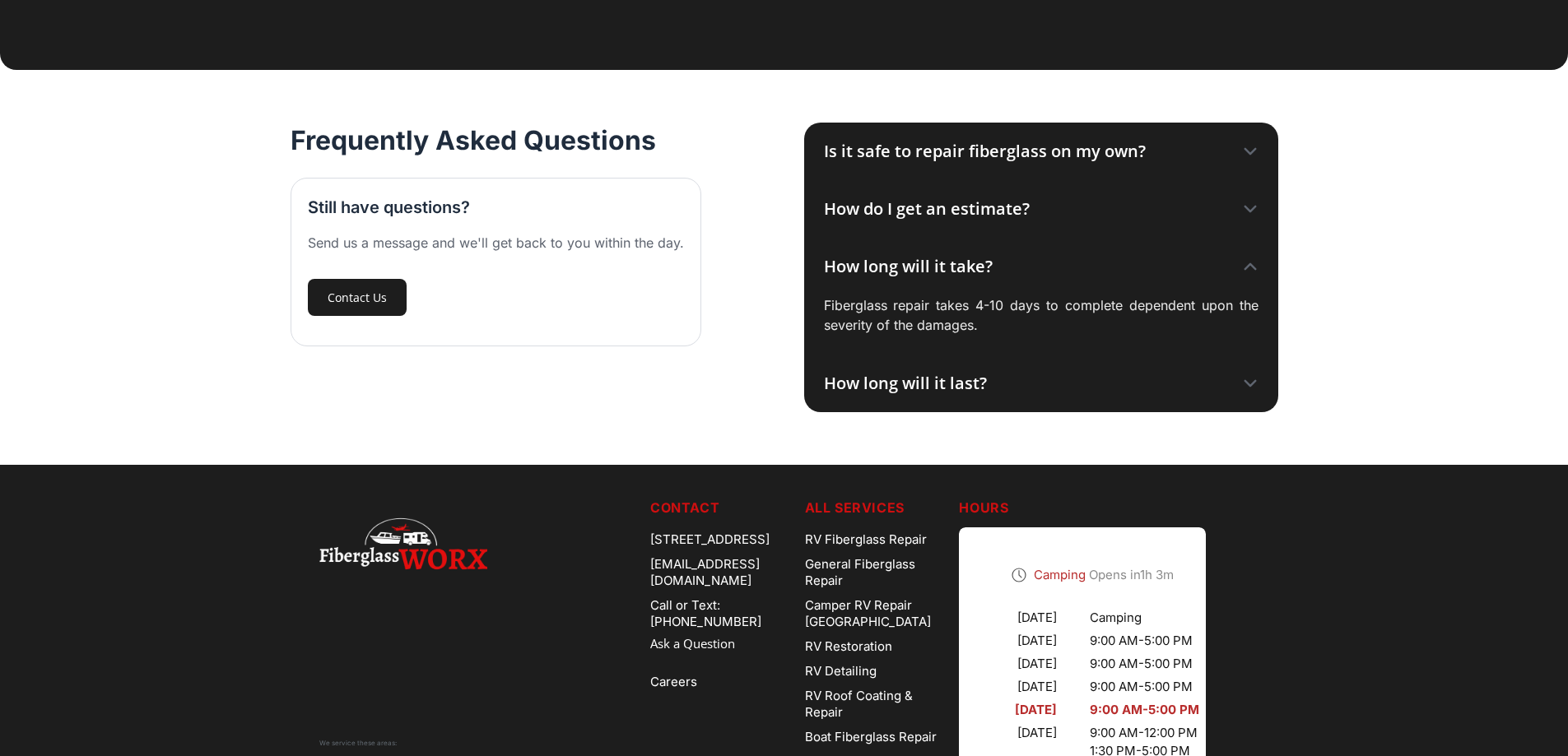
click at [1245, 275] on icon at bounding box center [1250, 266] width 16 height 16
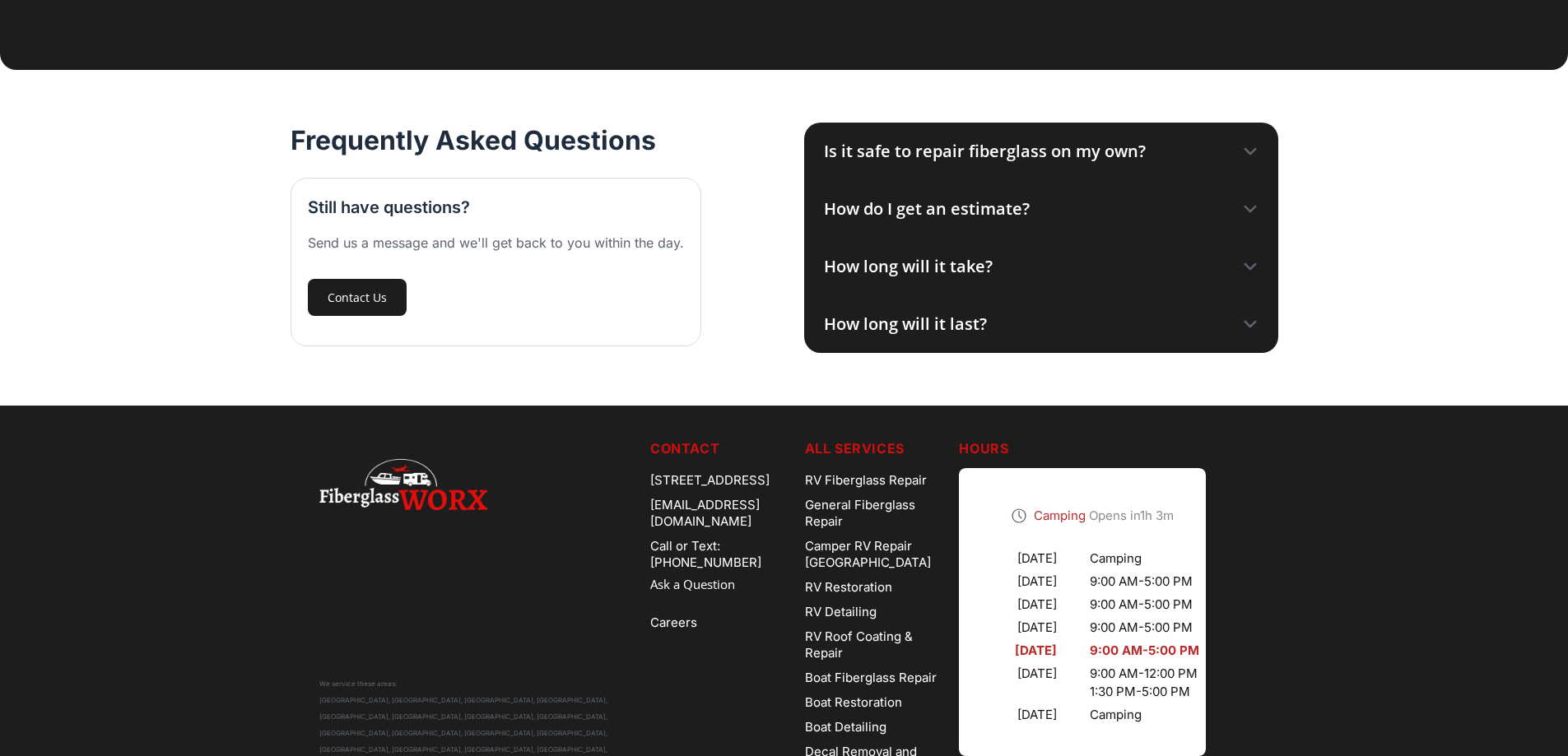
click at [1248, 332] on icon at bounding box center [1250, 324] width 16 height 16
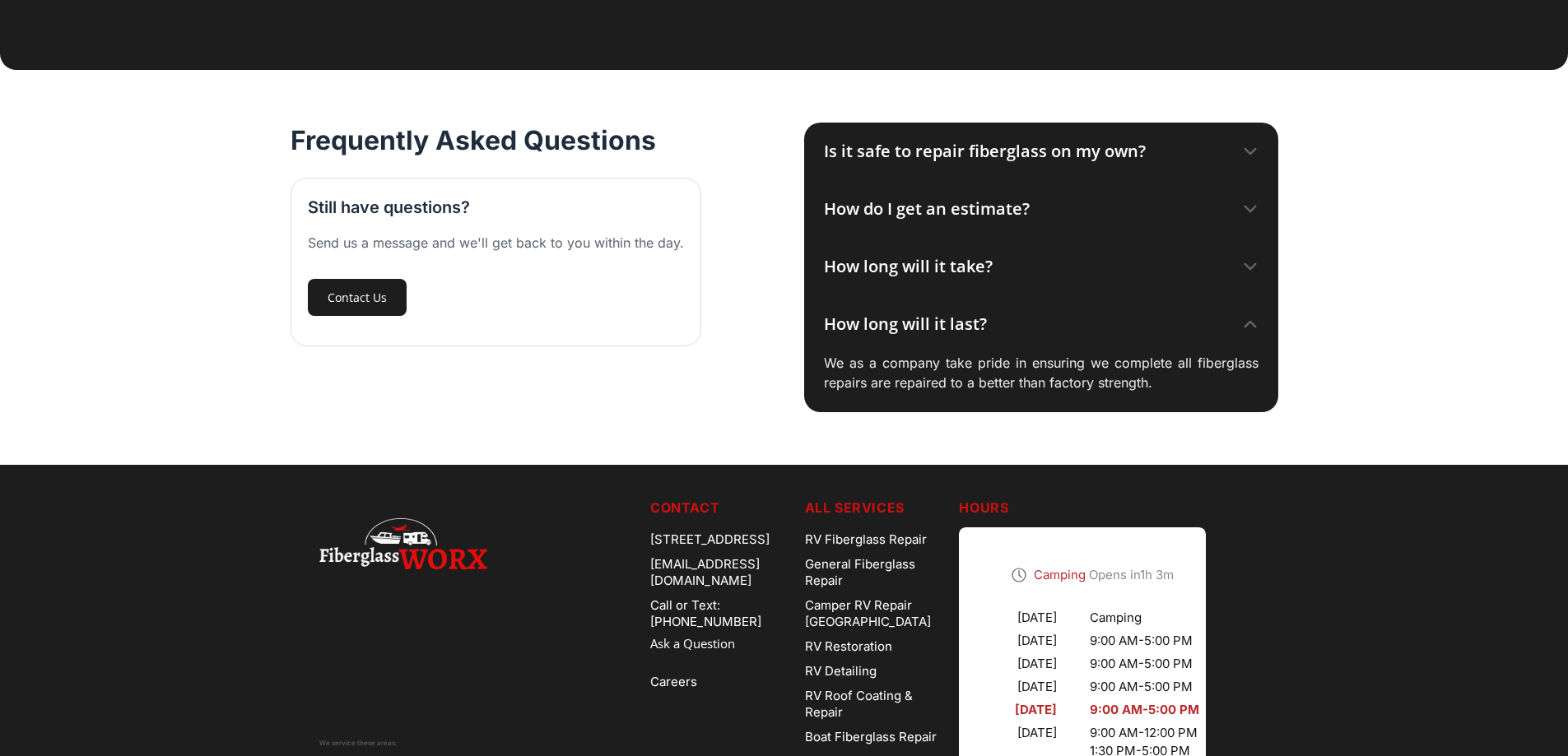
click at [1248, 332] on icon at bounding box center [1250, 324] width 16 height 16
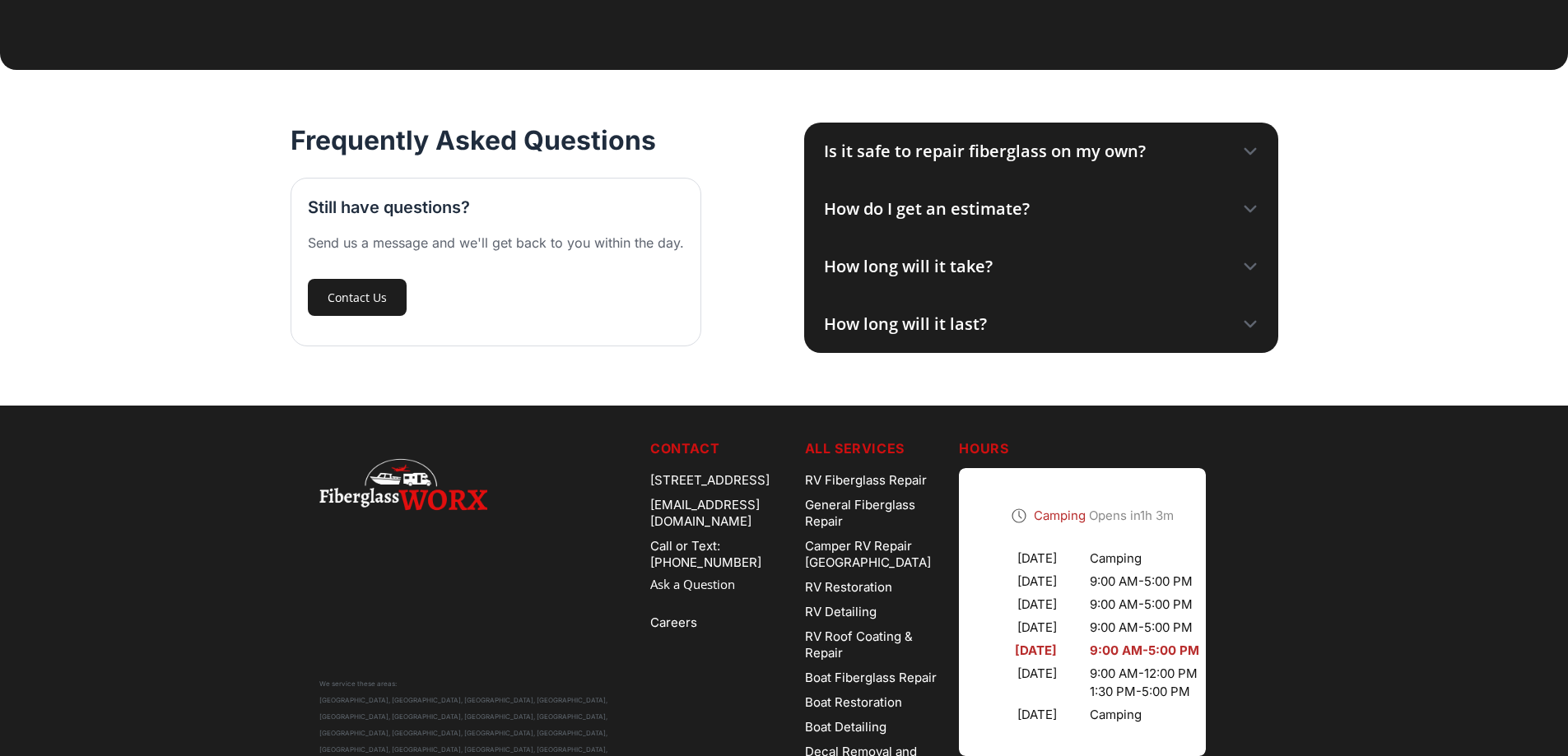
click at [1249, 159] on icon at bounding box center [1250, 151] width 16 height 16
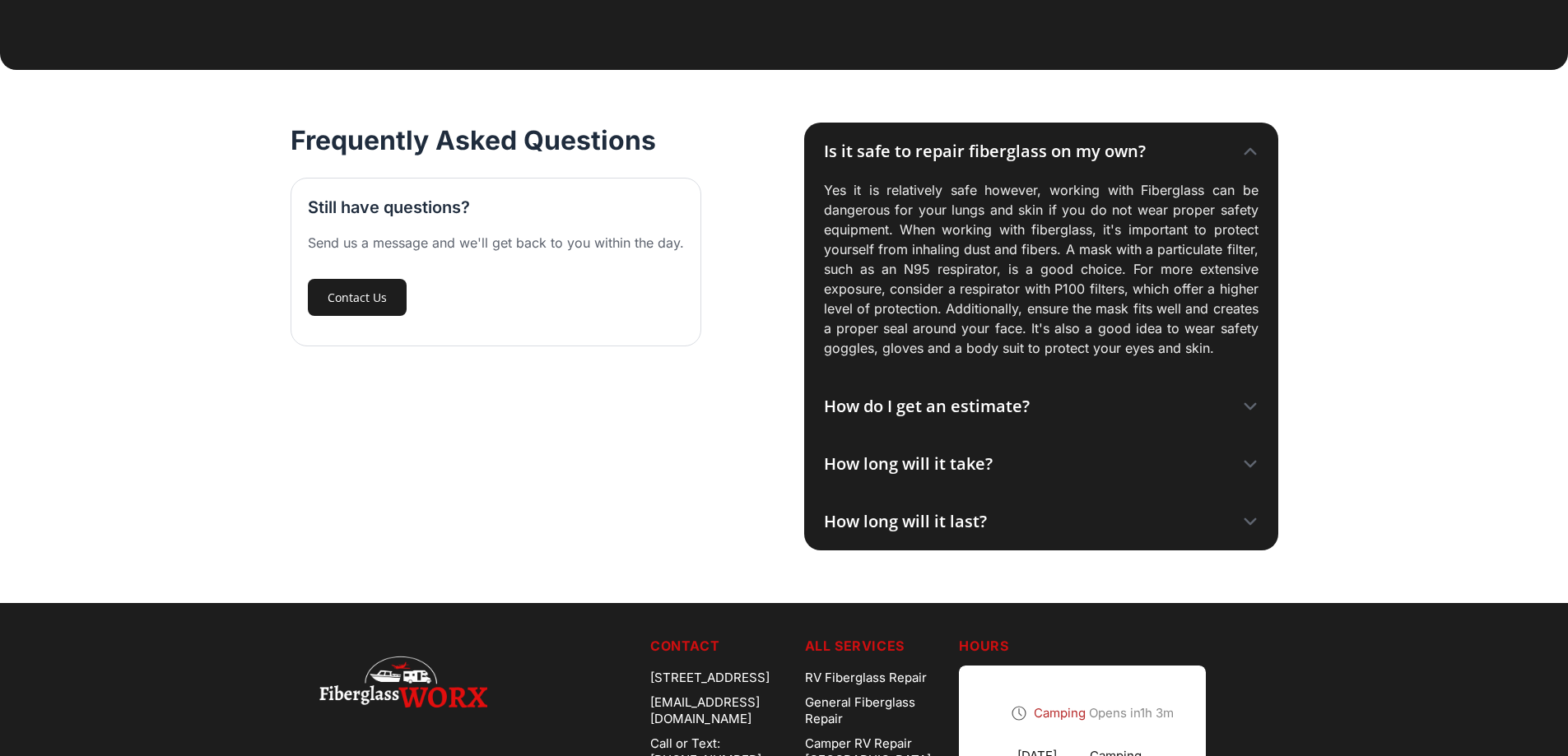
click at [1244, 159] on icon at bounding box center [1250, 151] width 16 height 16
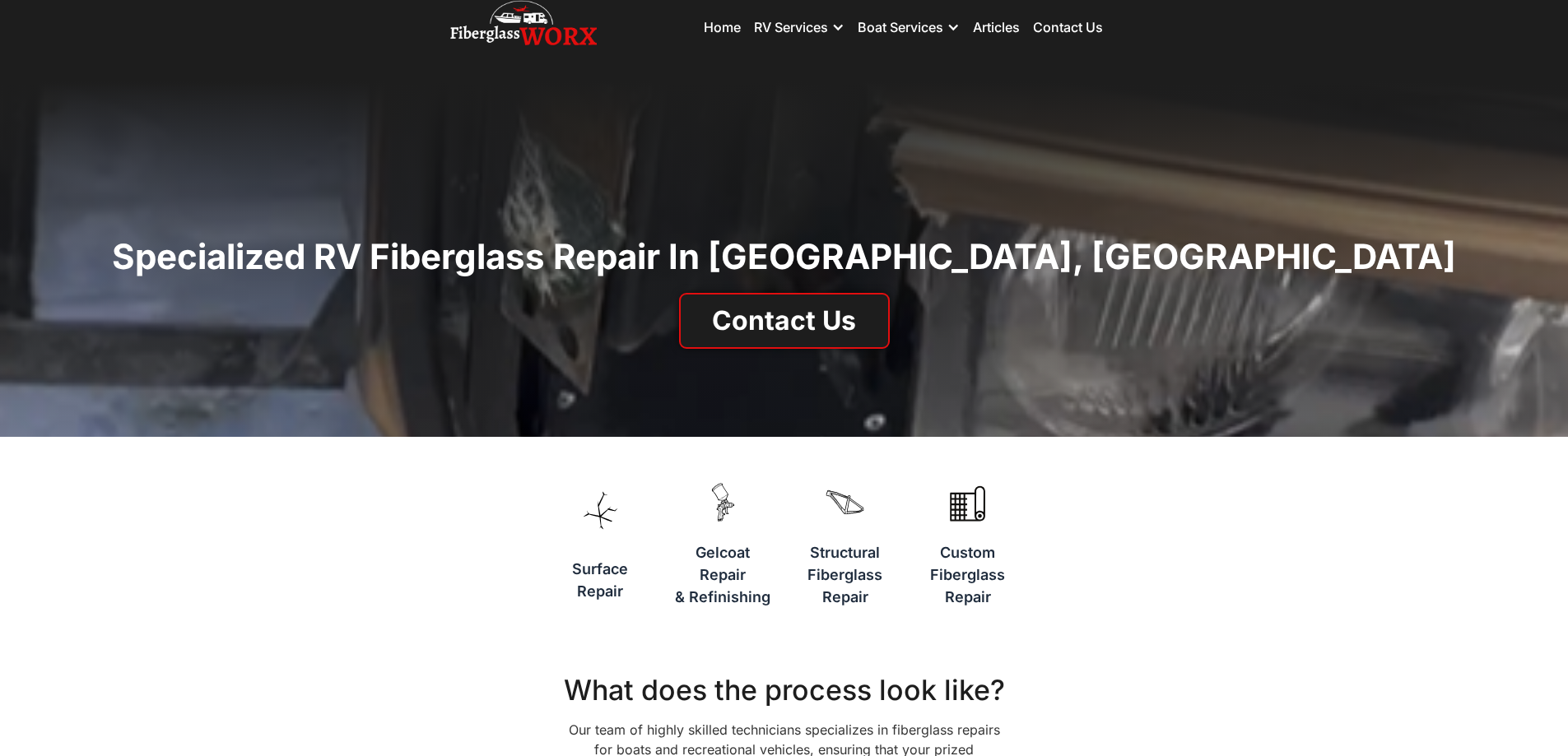
scroll to position [0, 0]
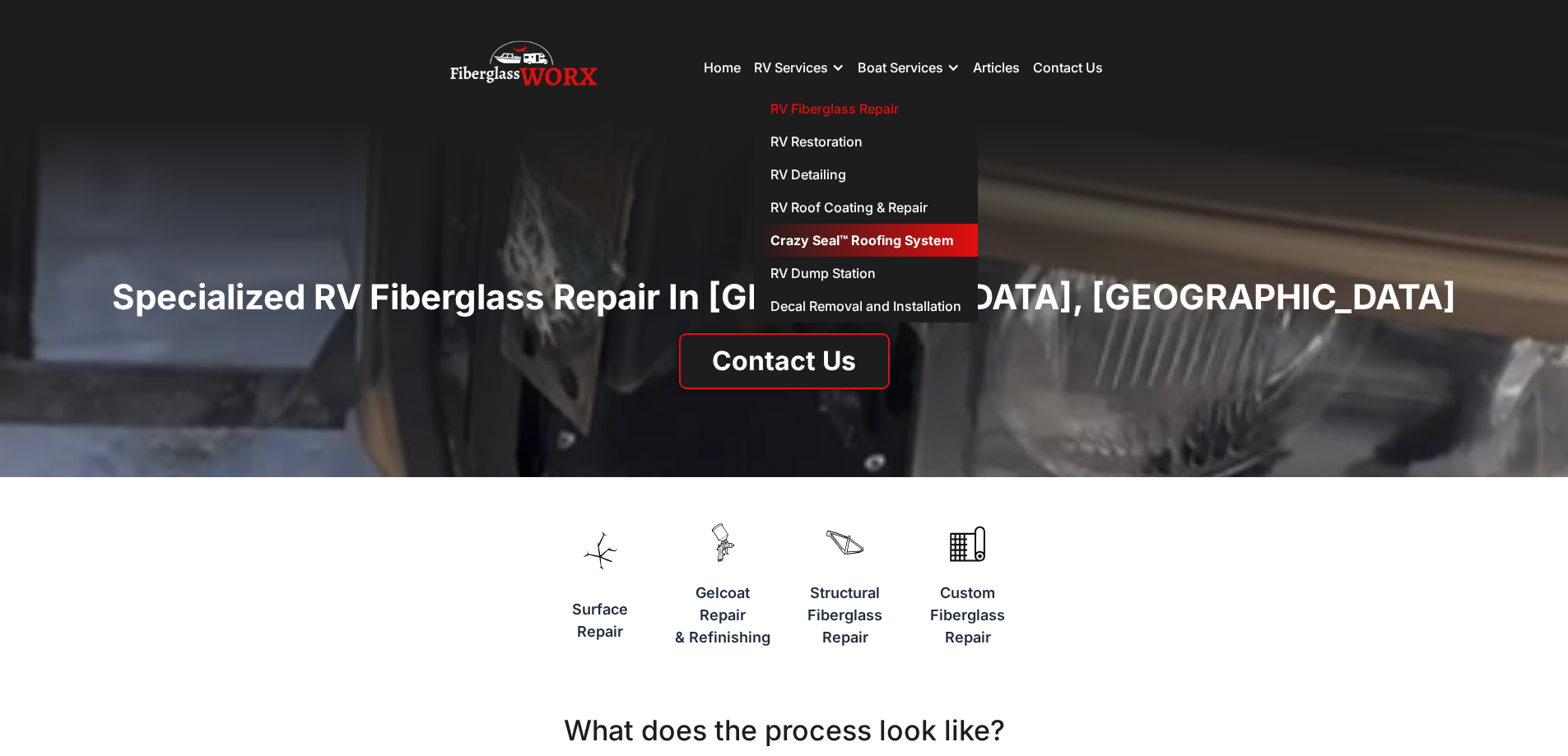
click at [817, 236] on link "Crazy Seal™ Roofing System" at bounding box center [865, 240] width 224 height 33
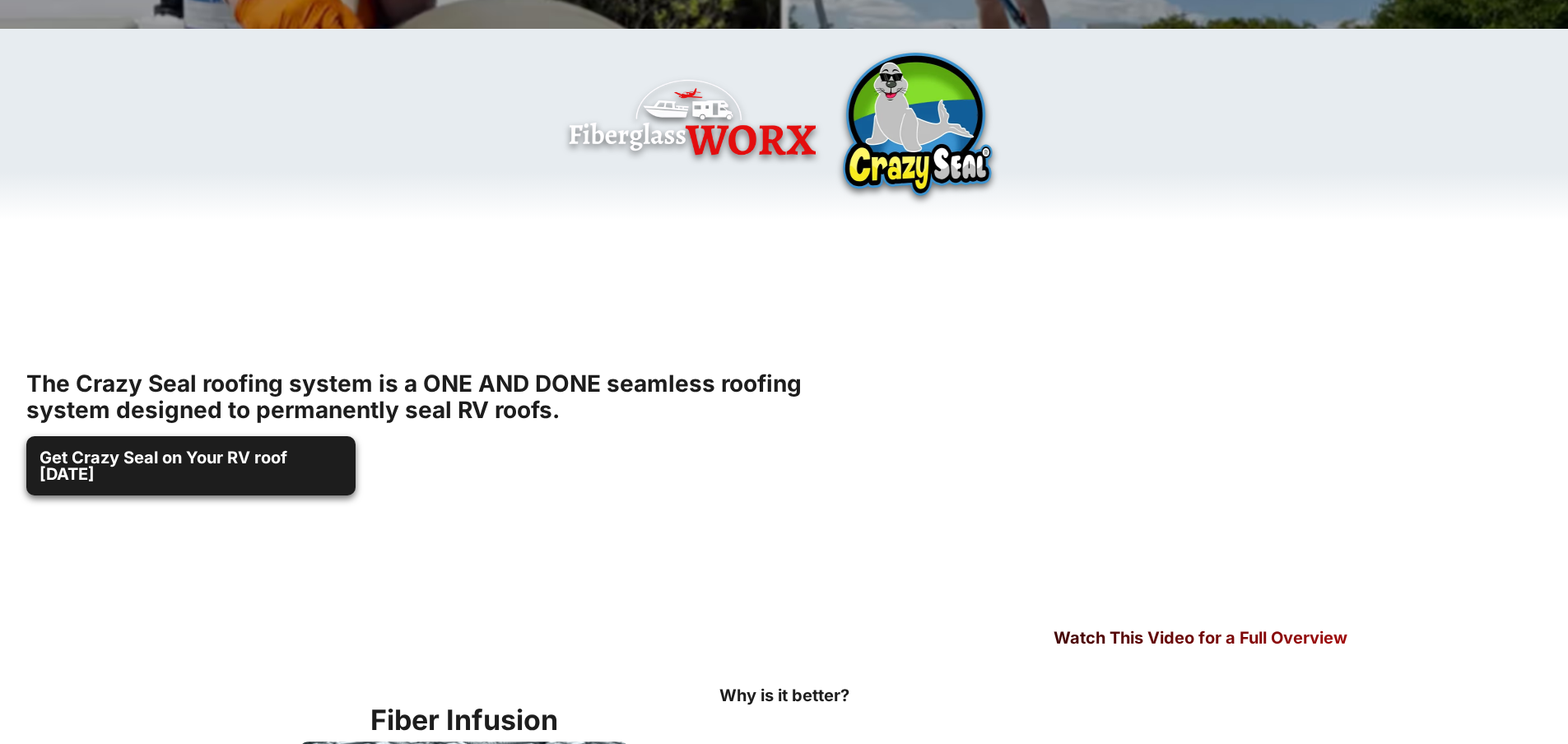
scroll to position [493, 0]
